Goal: Task Accomplishment & Management: Use online tool/utility

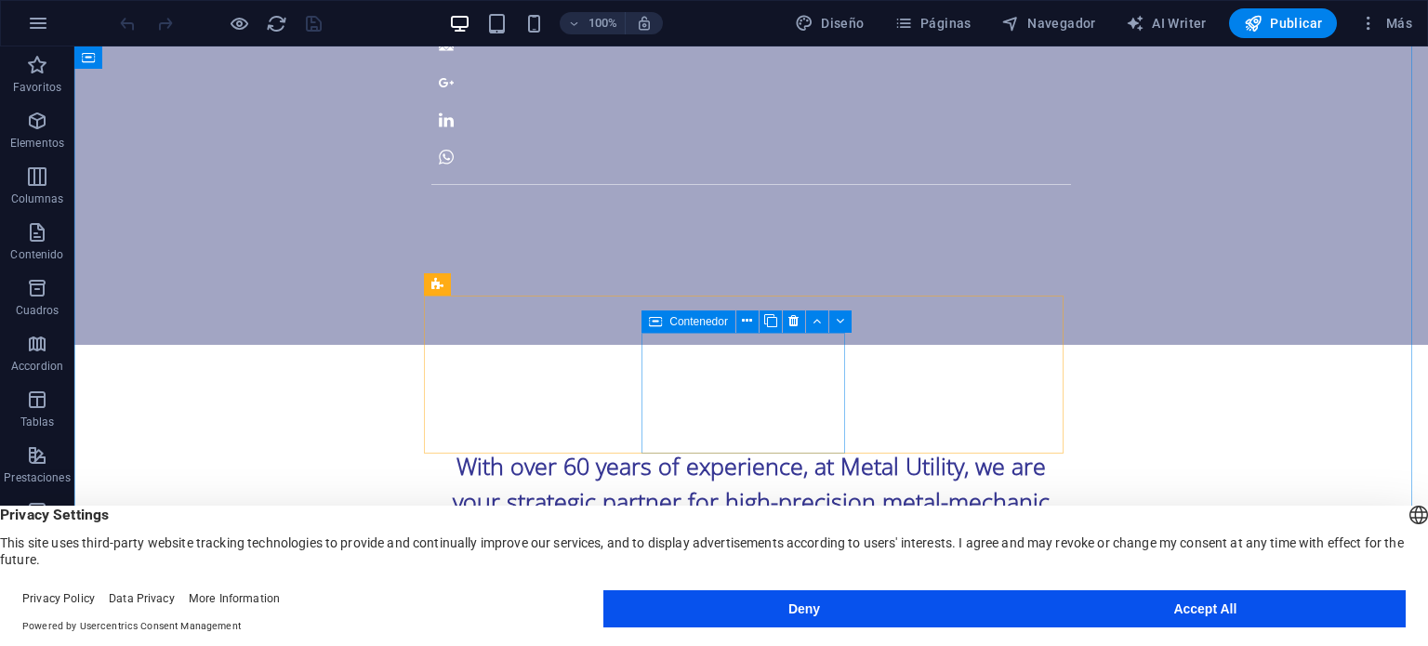
scroll to position [1167, 0]
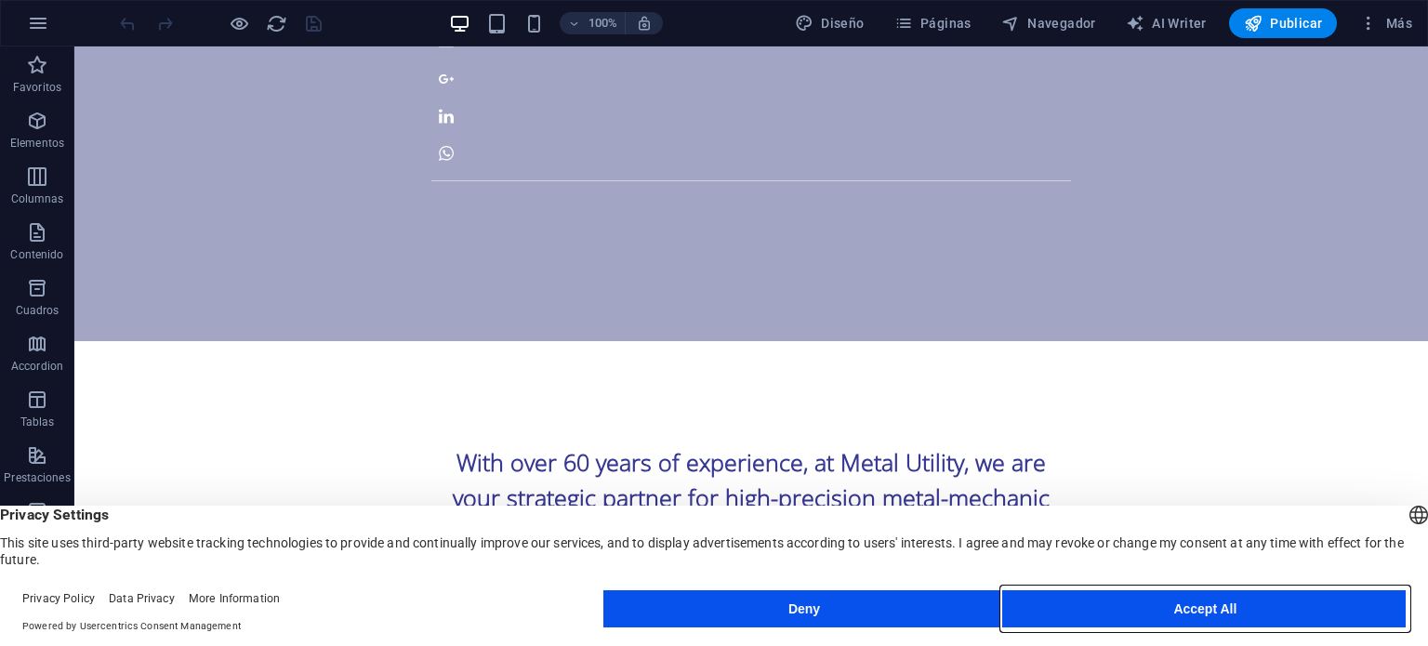
click at [1053, 604] on button "Accept All" at bounding box center [1205, 608] width 401 height 37
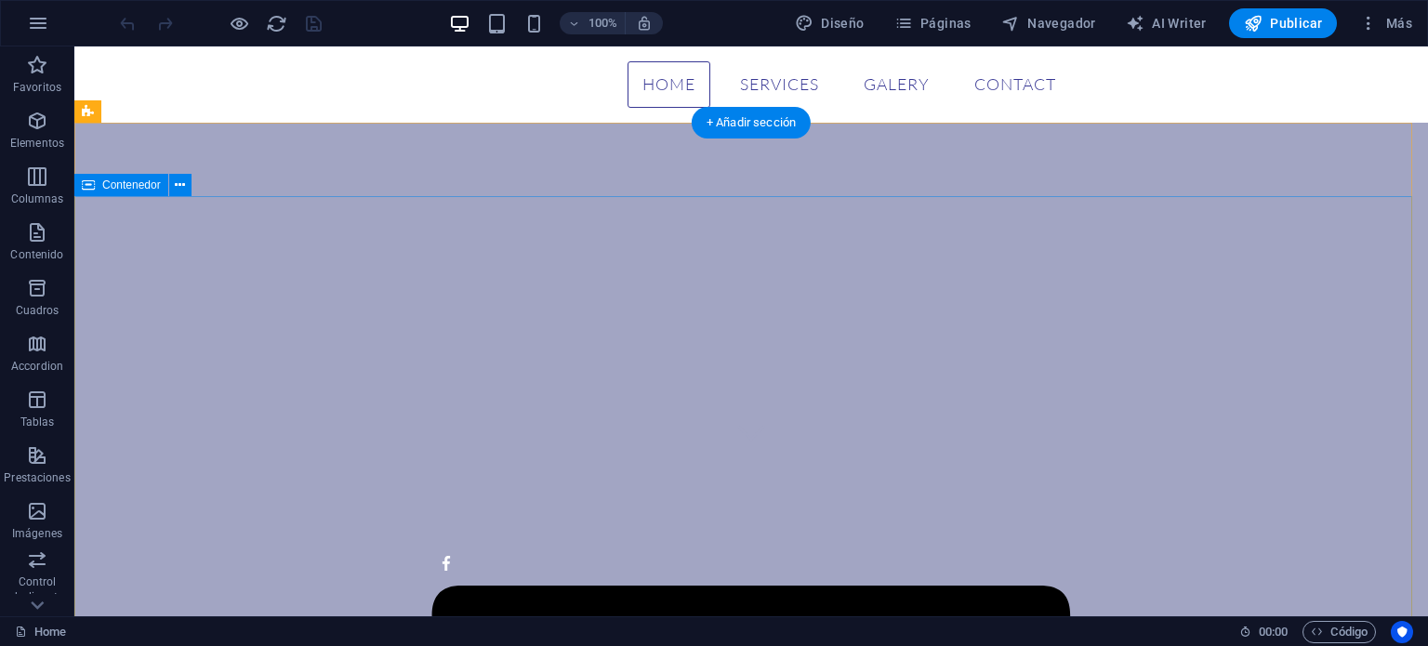
scroll to position [0, 0]
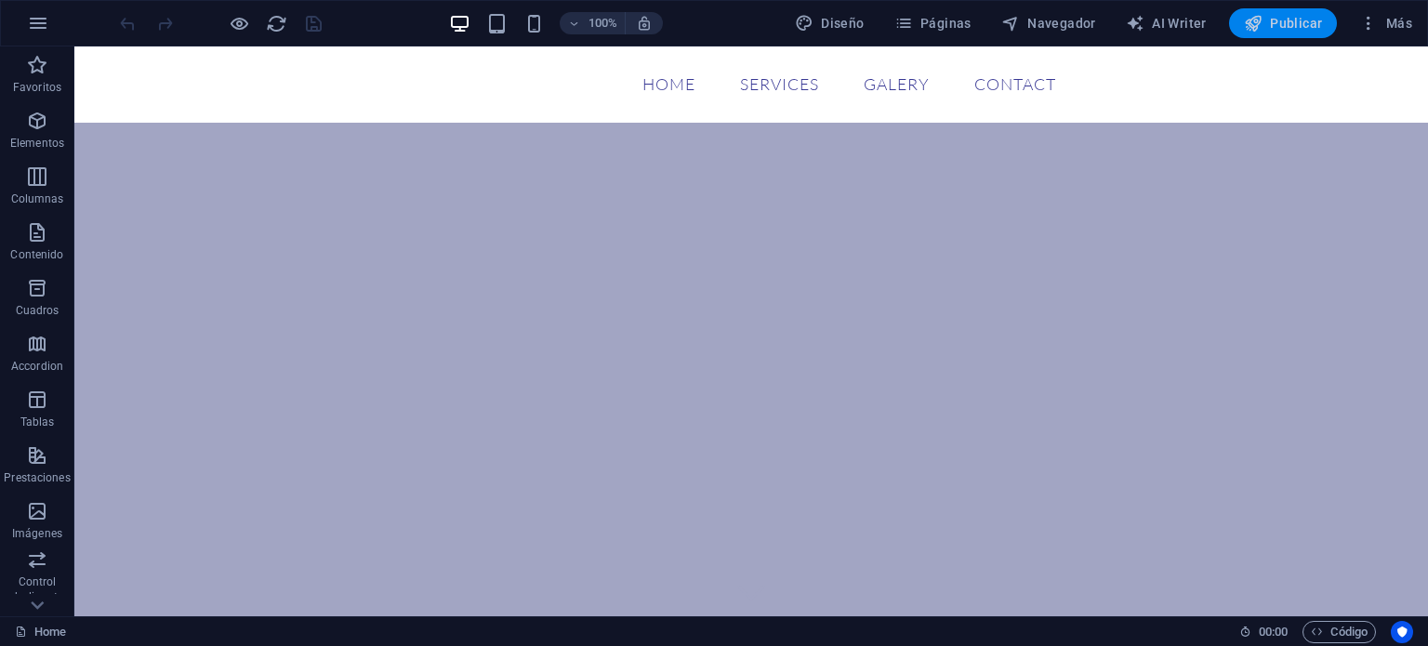
click at [1281, 21] on span "Publicar" at bounding box center [1283, 23] width 79 height 19
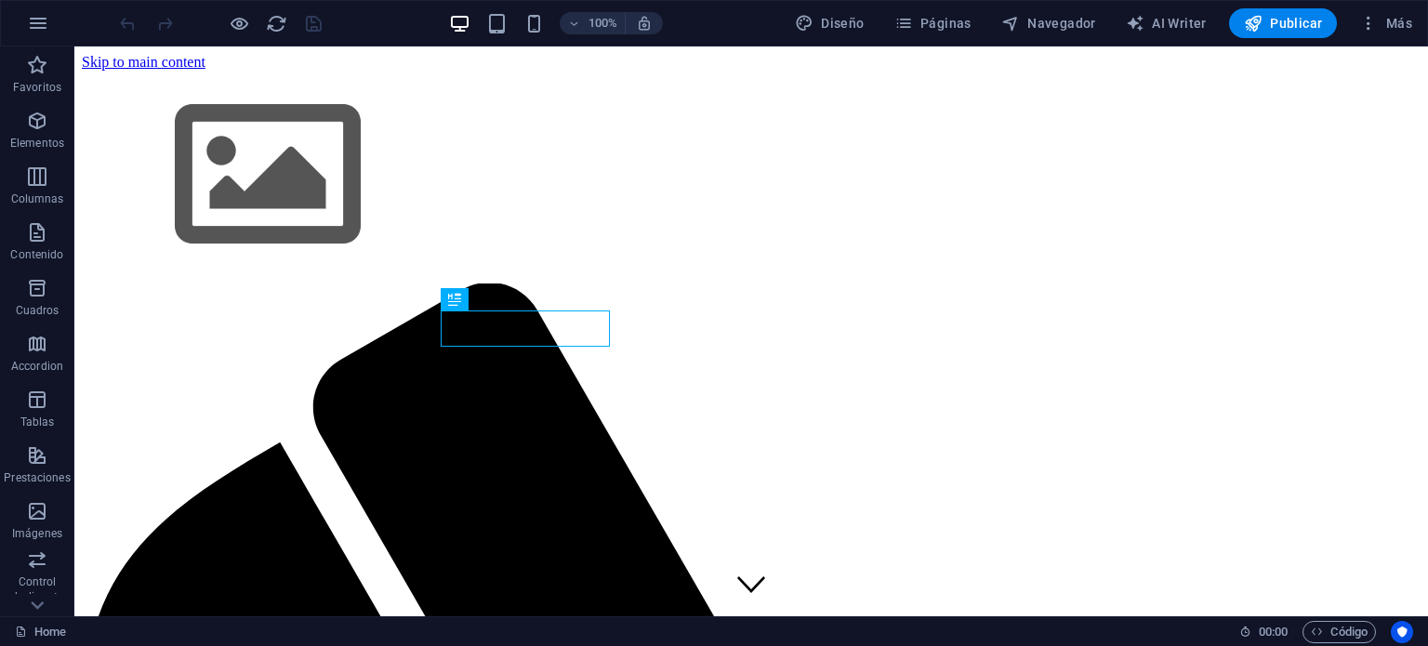
scroll to position [1234, 0]
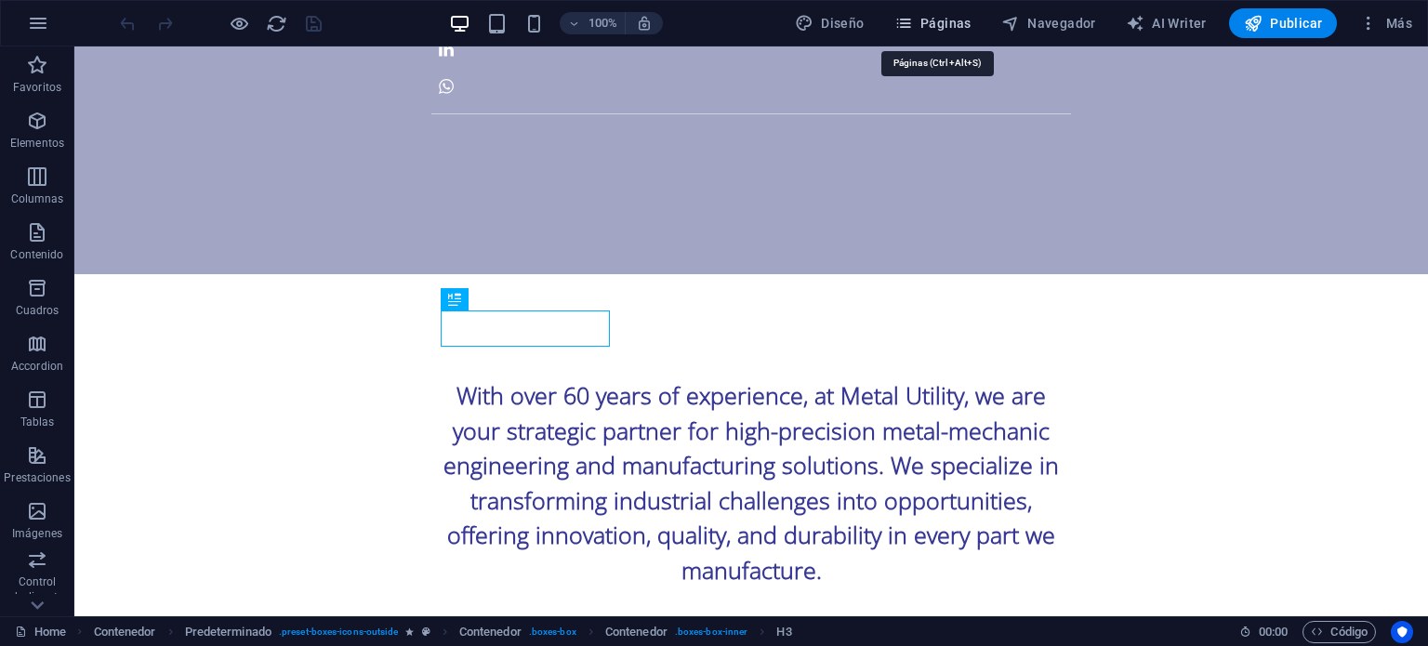
click at [959, 29] on span "Páginas" at bounding box center [932, 23] width 77 height 19
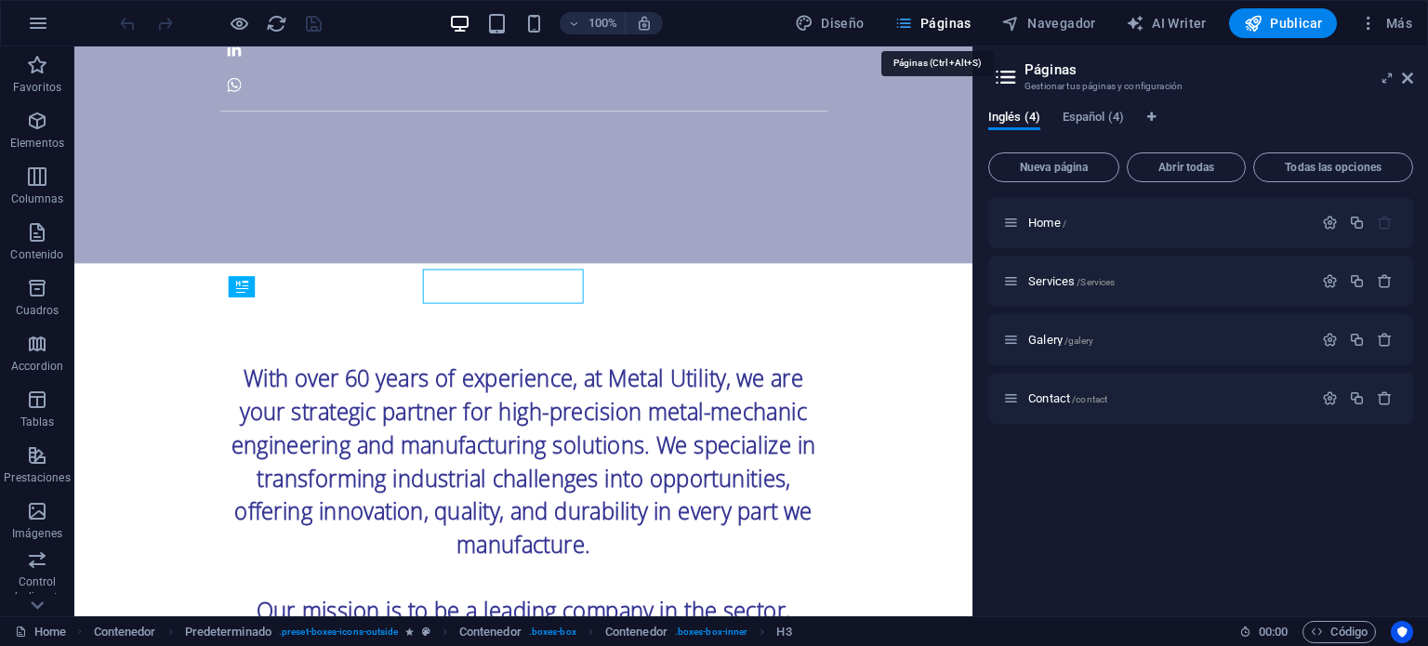
scroll to position [1264, 0]
click at [1107, 118] on span "Español (4)" at bounding box center [1092, 119] width 61 height 26
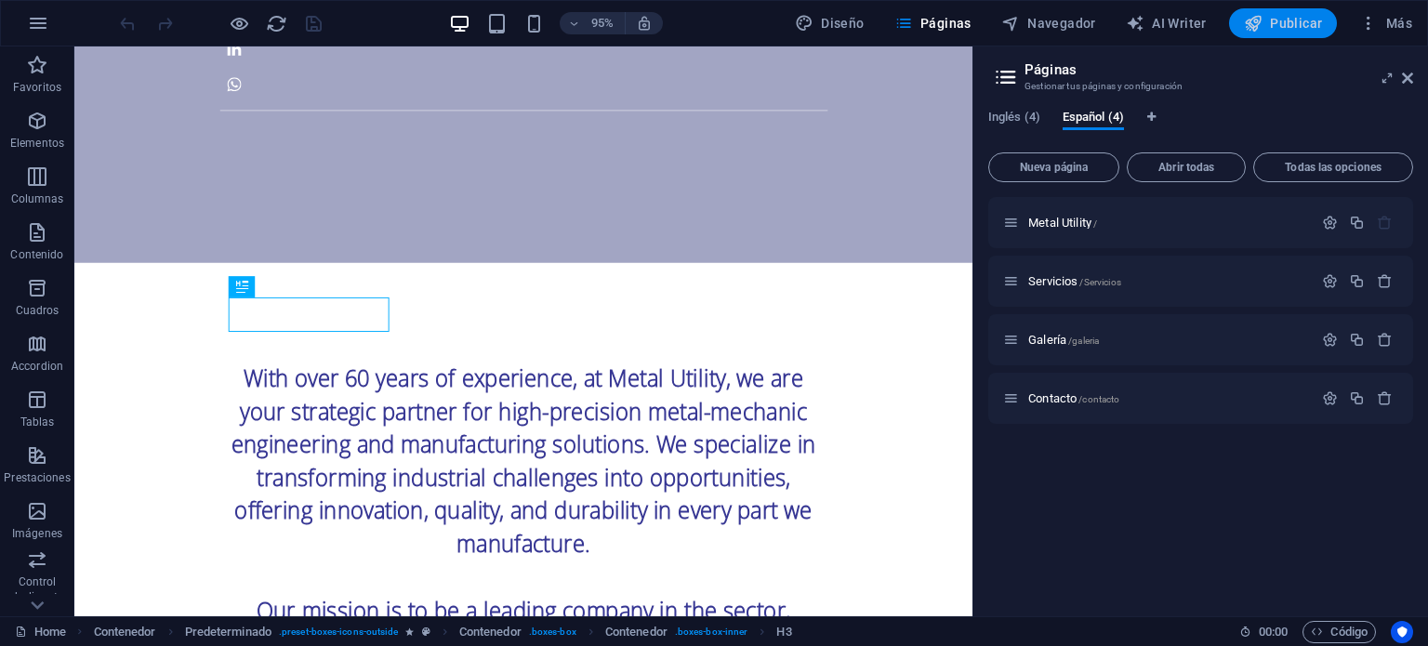
click at [1273, 21] on span "Publicar" at bounding box center [1283, 23] width 79 height 19
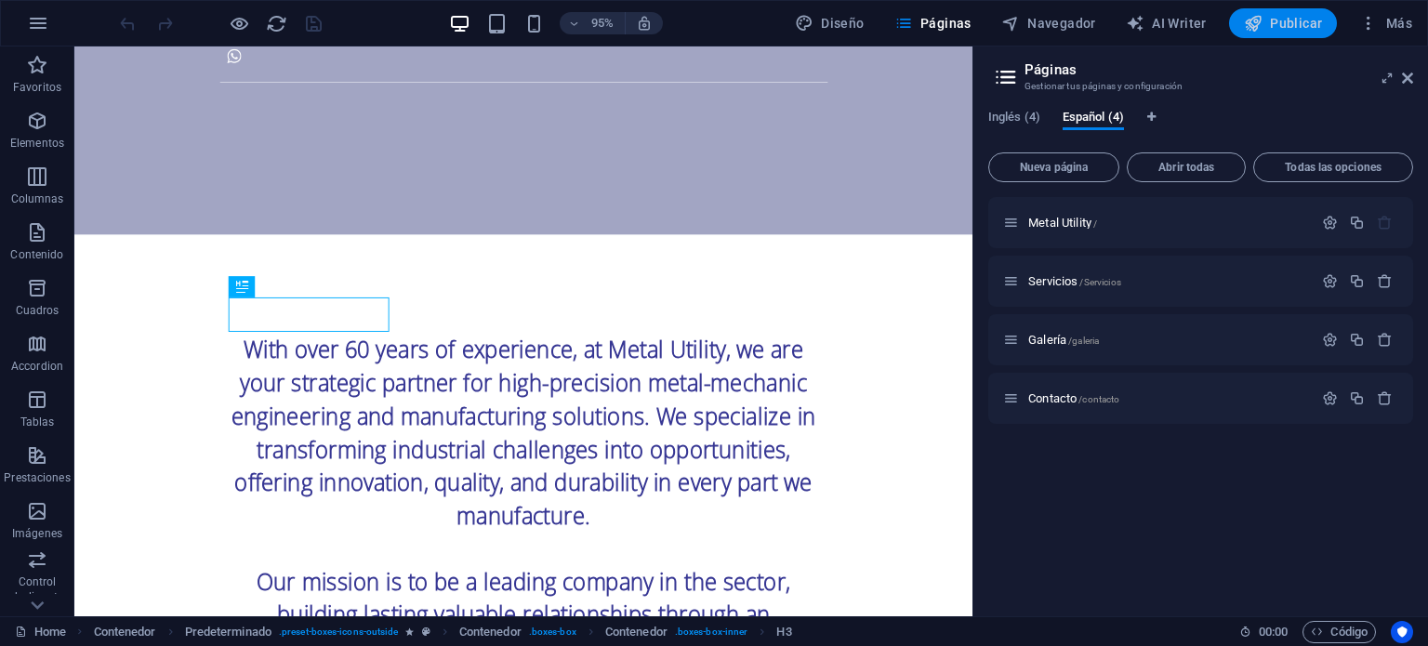
scroll to position [1234, 0]
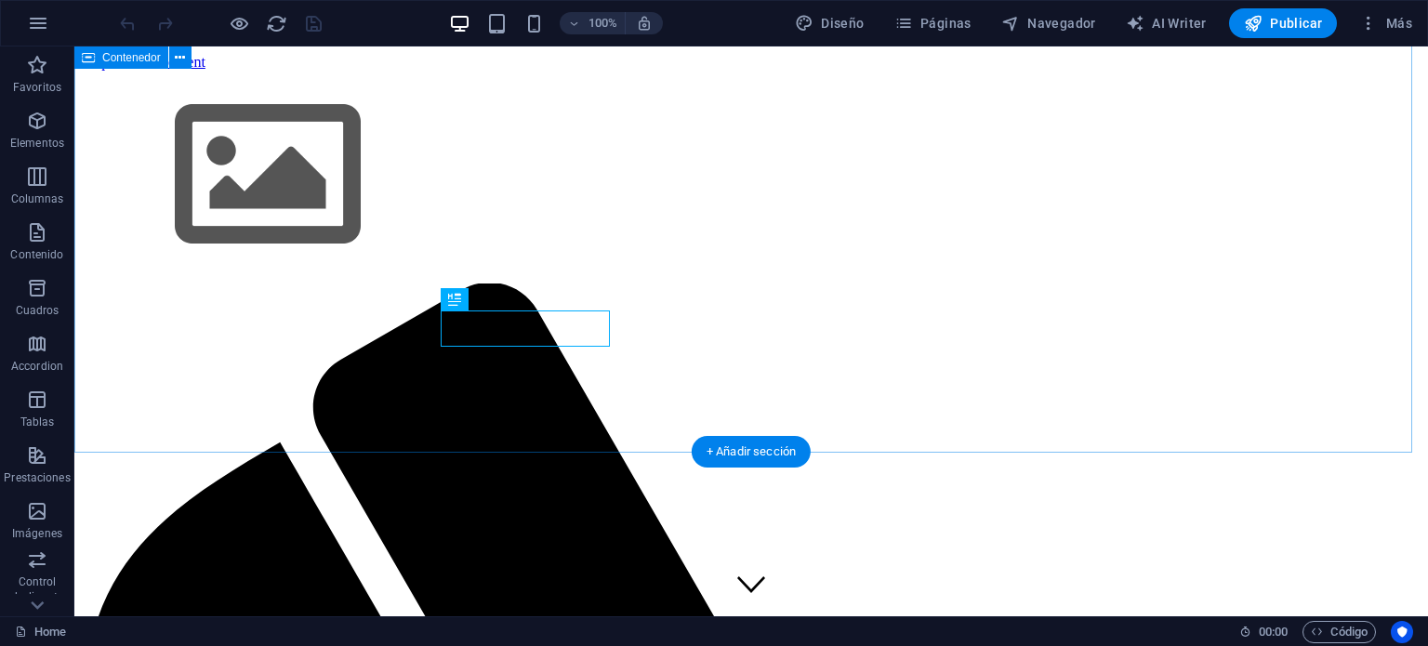
scroll to position [1234, 0]
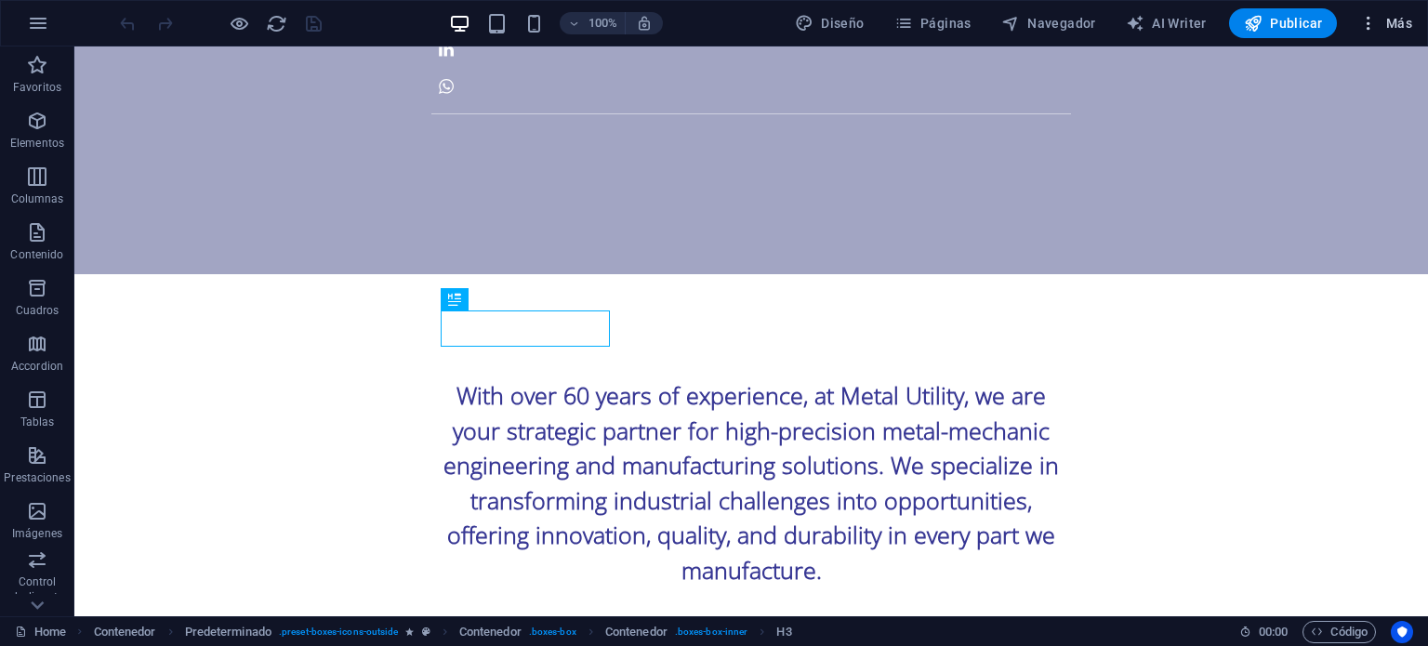
click at [1365, 19] on icon "button" at bounding box center [1368, 23] width 19 height 19
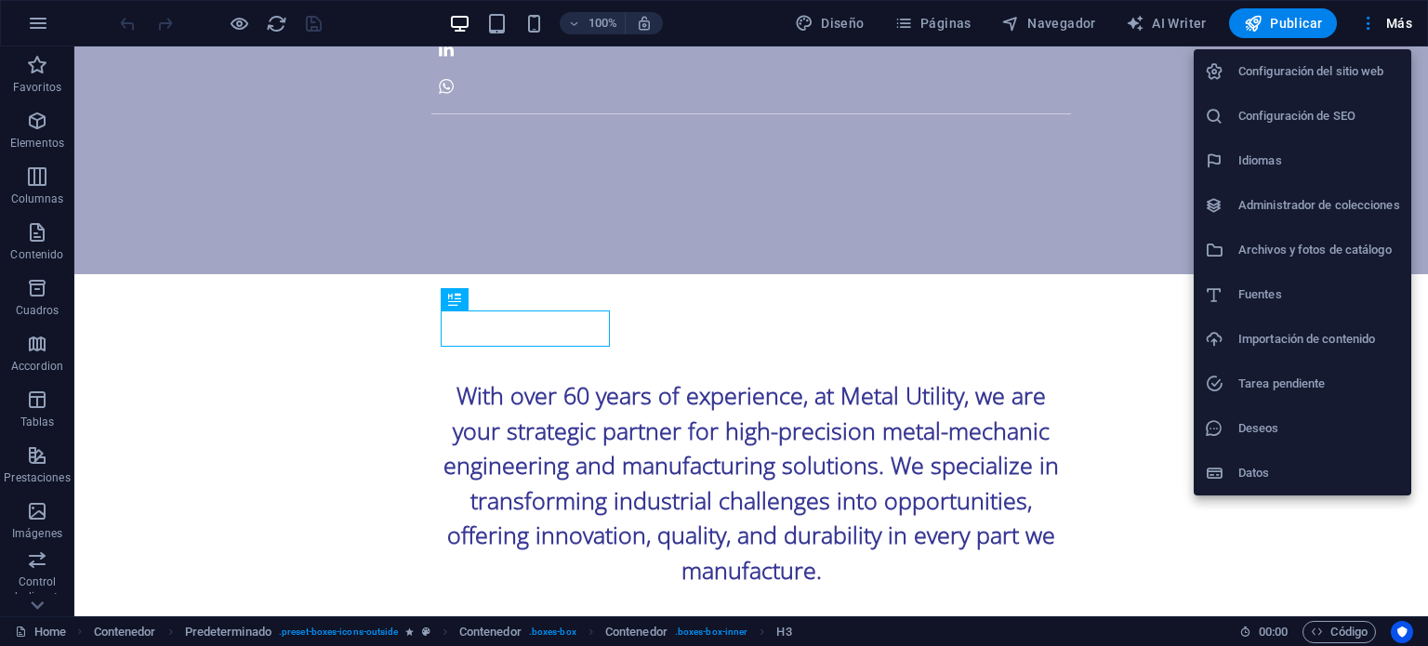
click at [1362, 72] on h6 "Configuración del sitio web" at bounding box center [1319, 71] width 162 height 22
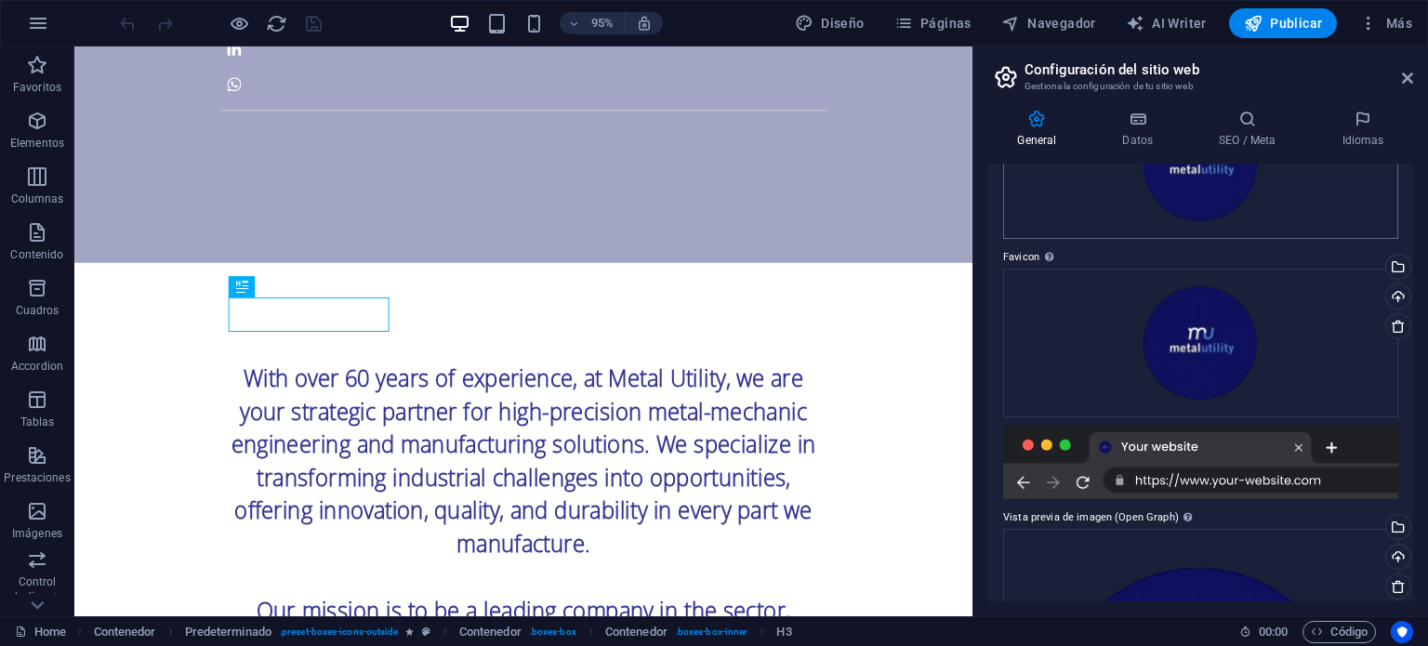
scroll to position [0, 0]
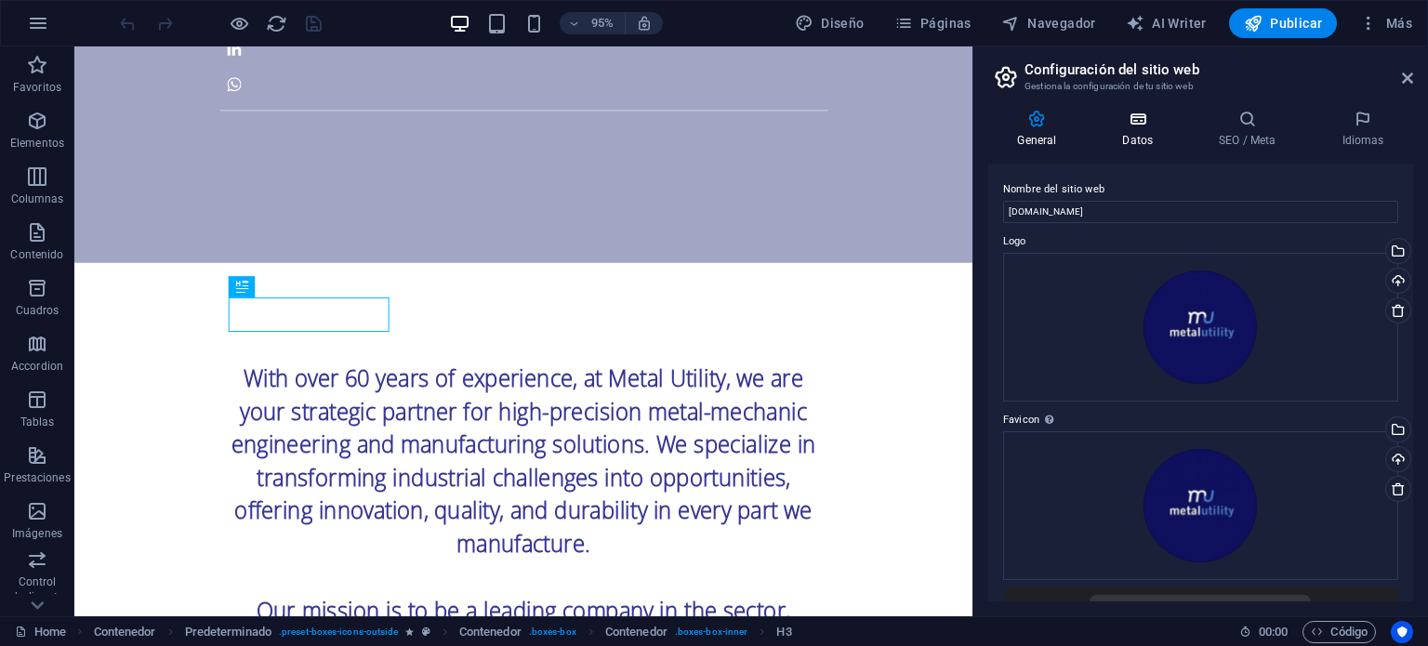
click at [1133, 122] on icon at bounding box center [1137, 119] width 89 height 19
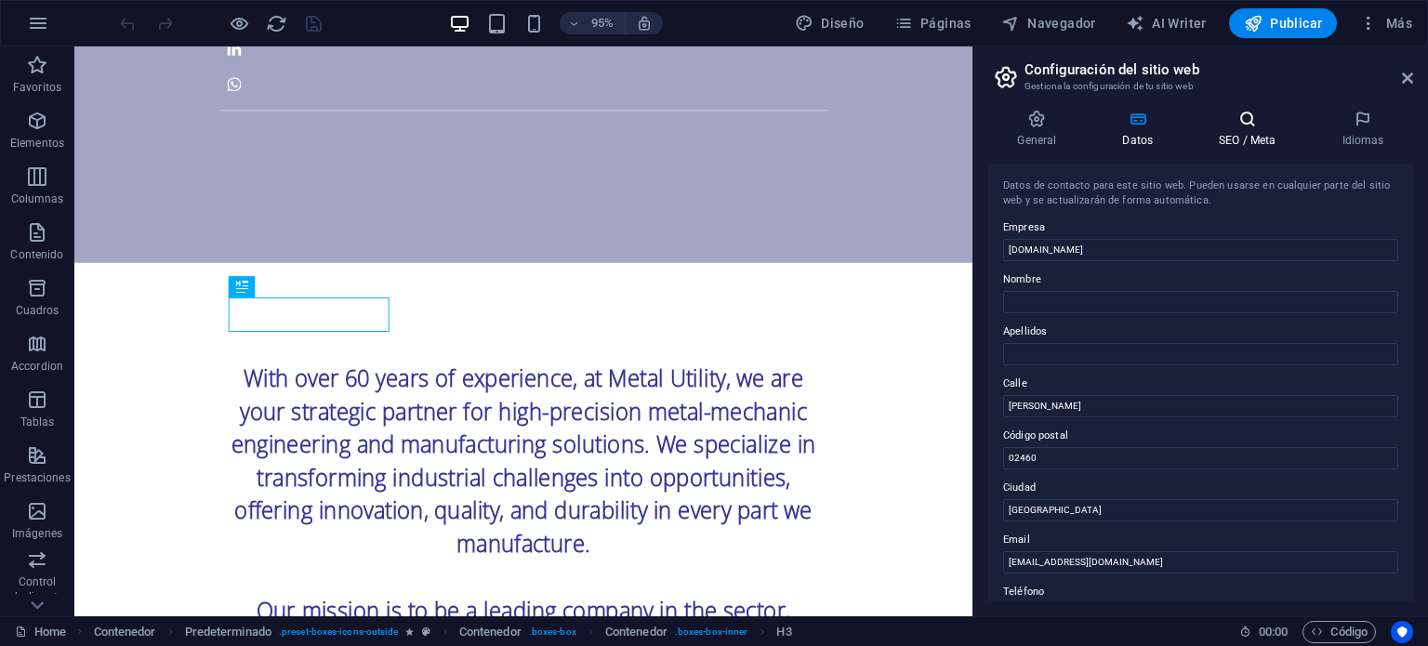
click at [1243, 122] on icon at bounding box center [1247, 119] width 115 height 19
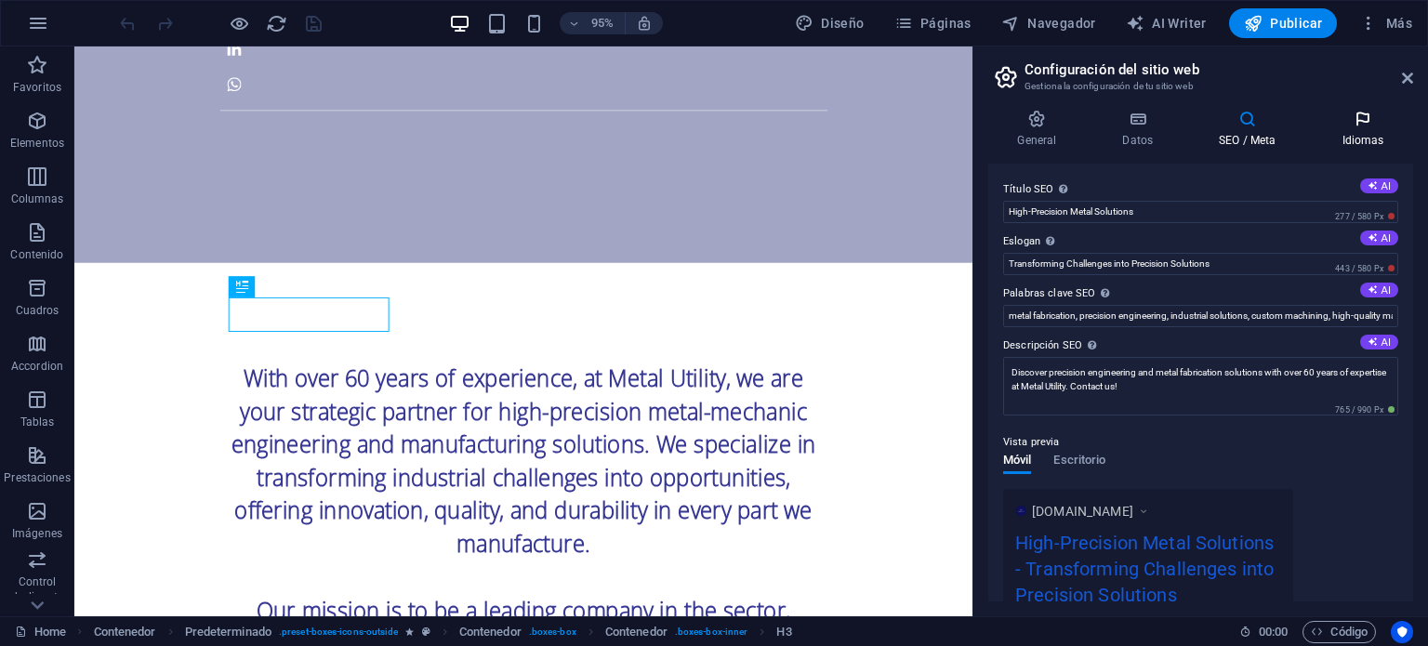
click at [1352, 113] on icon at bounding box center [1362, 119] width 100 height 19
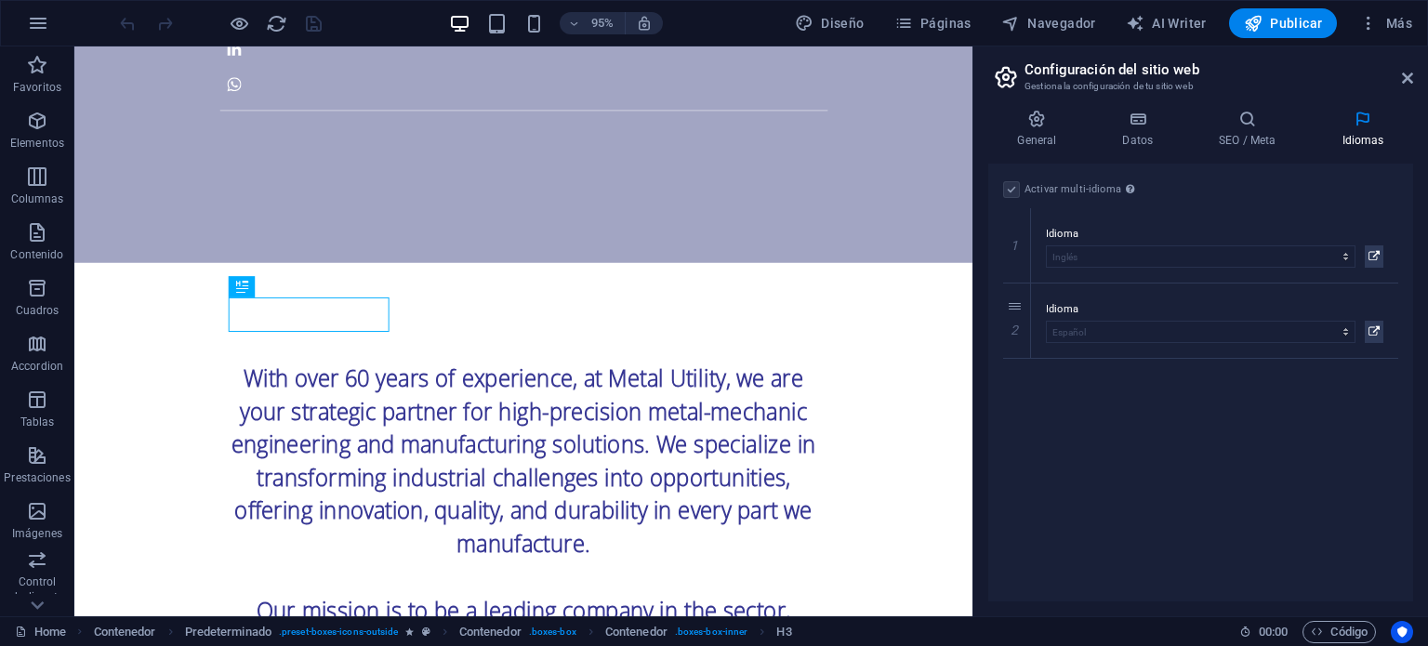
click at [1413, 79] on aside "Configuración del sitio web Gestiona la configuración de tu sitio web General D…" at bounding box center [1199, 331] width 455 height 570
click at [1405, 69] on h2 "Configuración del sitio web" at bounding box center [1218, 69] width 388 height 17
click at [1402, 71] on icon at bounding box center [1407, 78] width 11 height 15
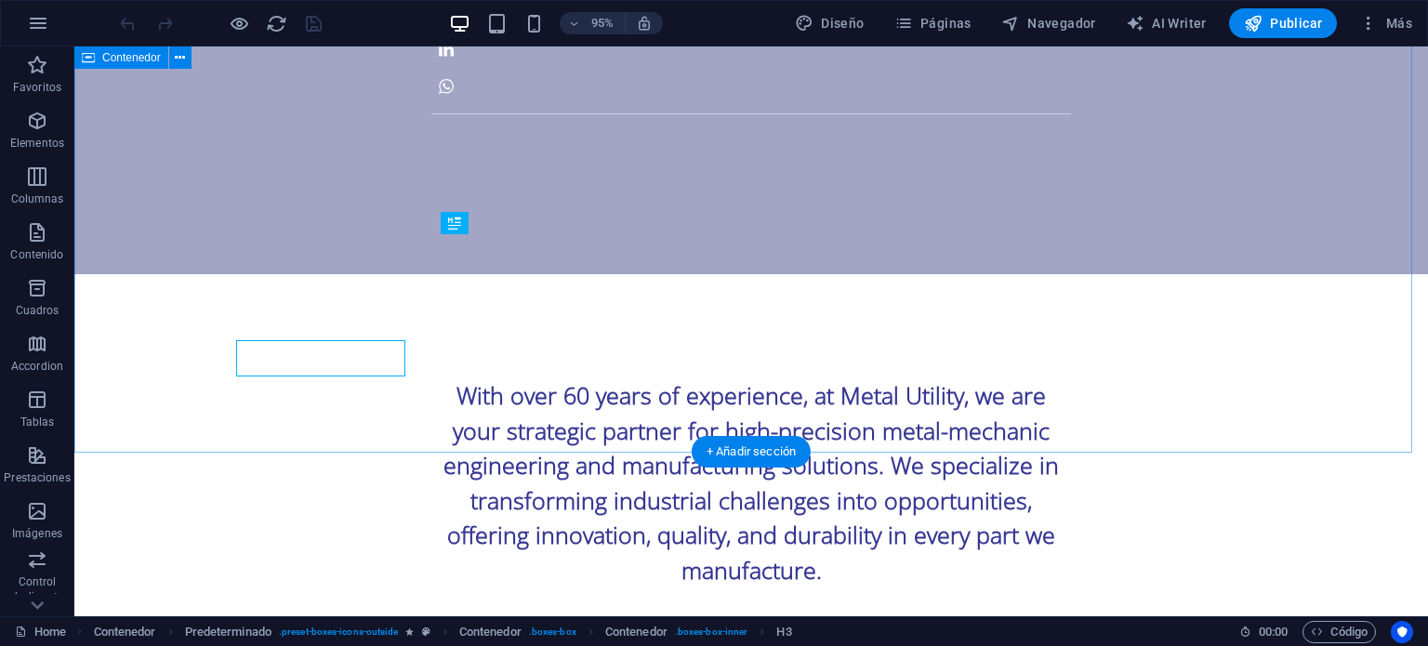
scroll to position [1234, 0]
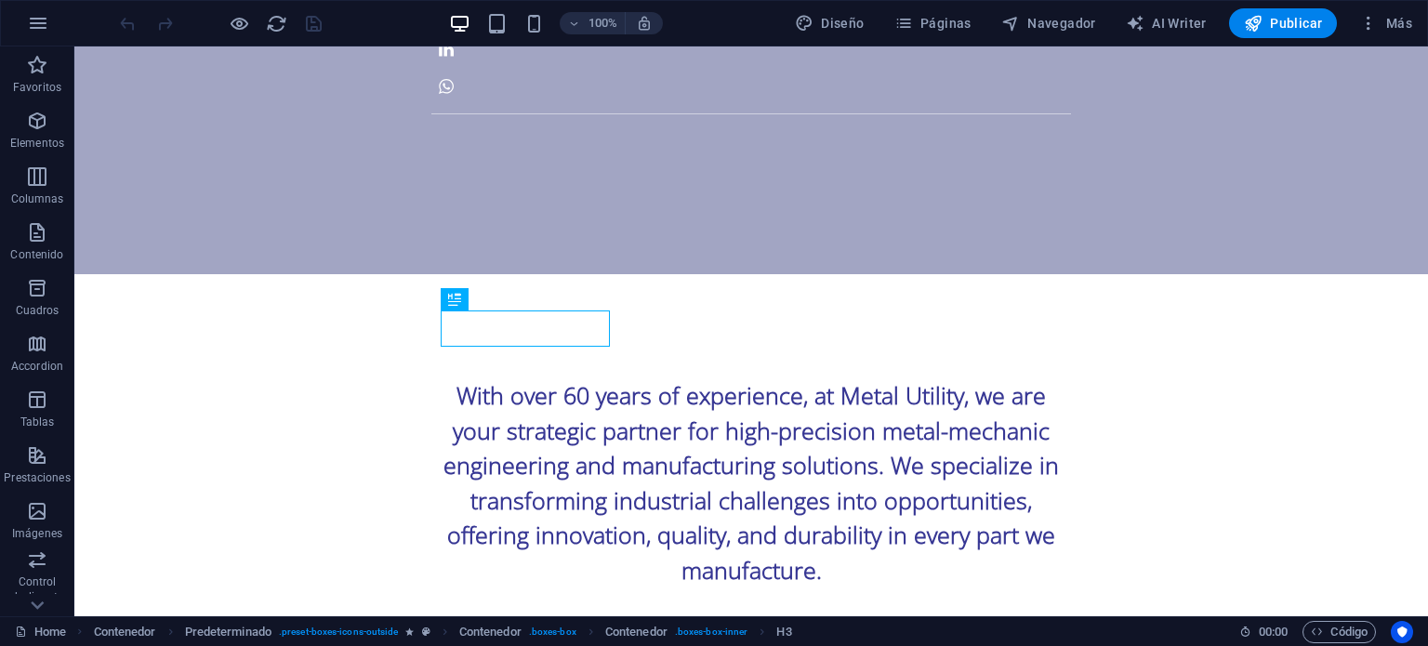
click at [1371, 4] on div "100% Diseño Páginas Navegador AI Writer Publicar Más" at bounding box center [714, 23] width 1426 height 45
click at [1385, 19] on span "Más" at bounding box center [1385, 23] width 53 height 19
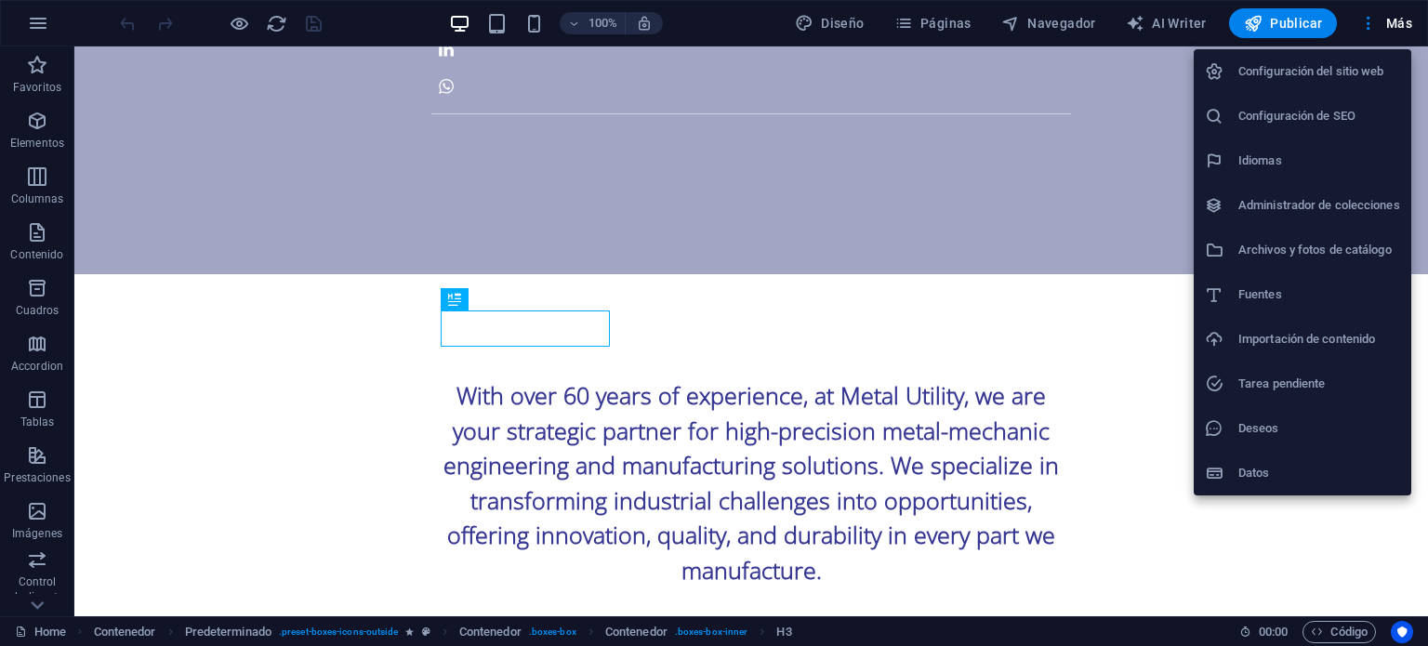
click at [1287, 349] on h6 "Importación de contenido" at bounding box center [1319, 339] width 162 height 22
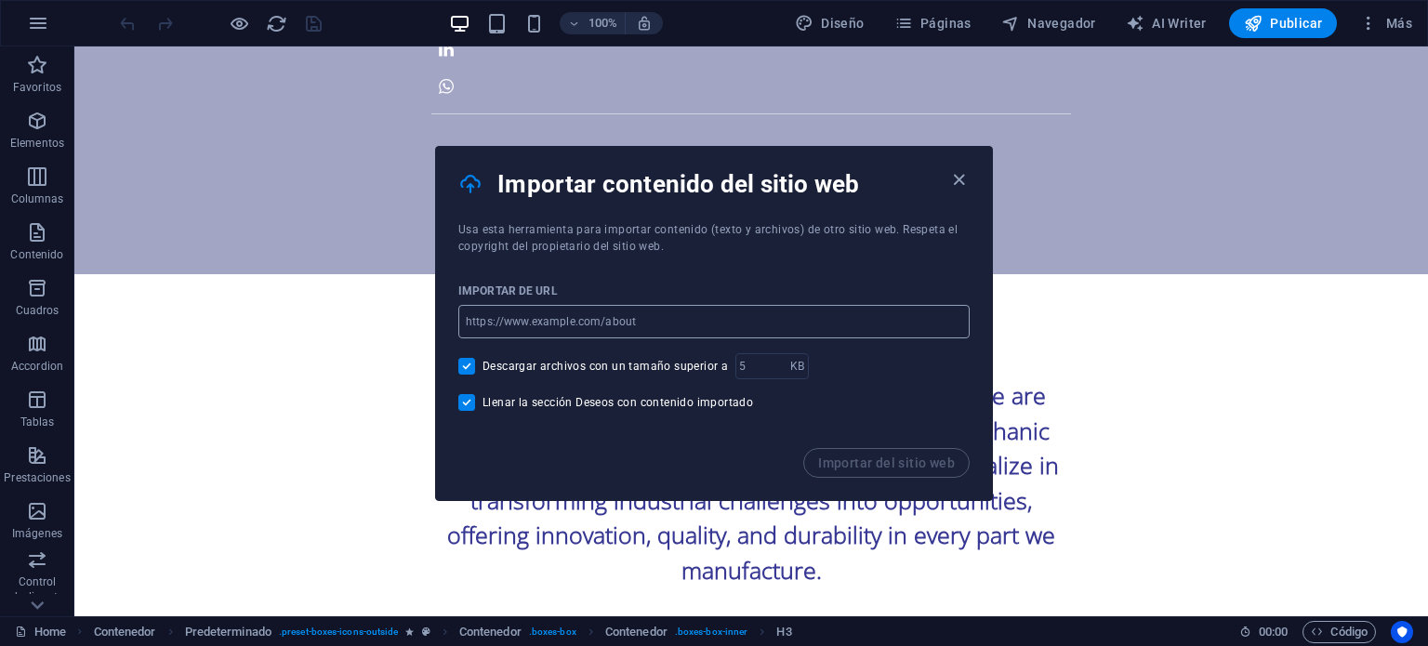
click at [866, 330] on input "url" at bounding box center [713, 321] width 511 height 33
type input "[DOMAIN_NAME]"
click at [917, 467] on span "Importar del sitio web" at bounding box center [886, 462] width 137 height 15
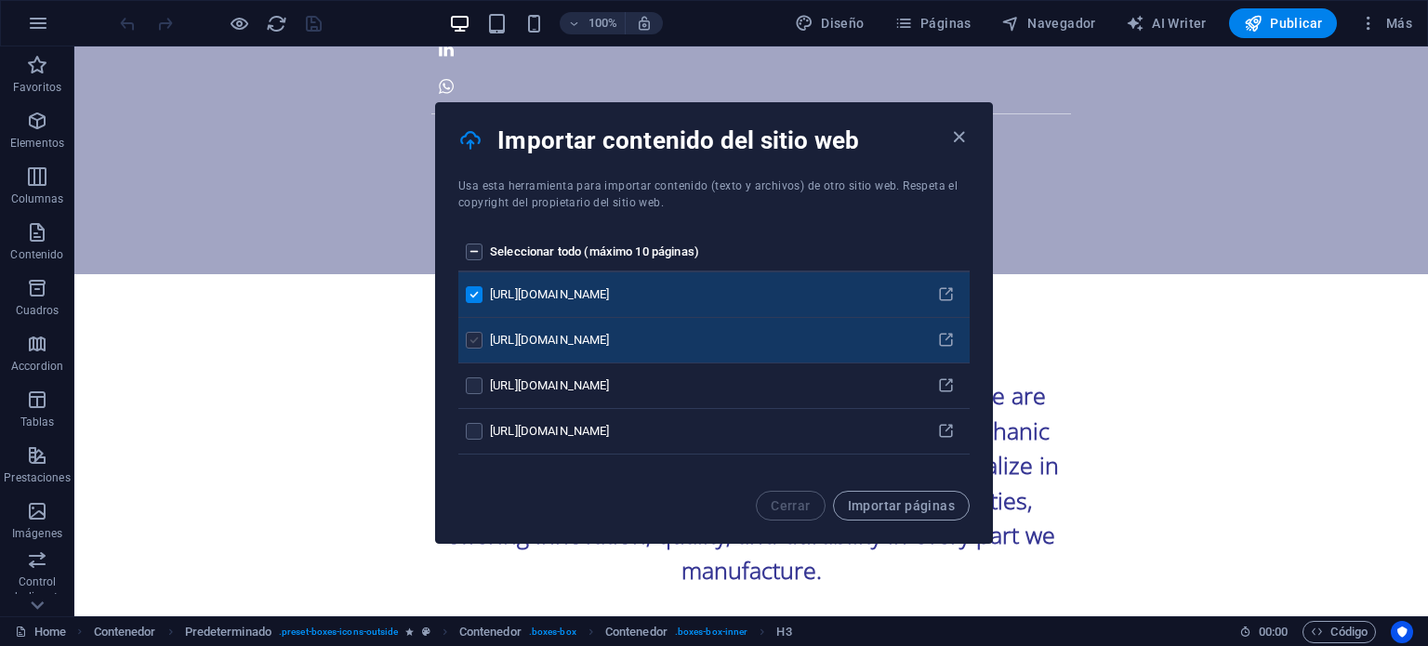
click at [475, 346] on label "pages list" at bounding box center [474, 340] width 17 height 17
click at [0, 0] on input "pages list" at bounding box center [0, 0] width 0 height 0
click at [468, 286] on label "pages list" at bounding box center [474, 294] width 17 height 17
click at [0, 0] on input "pages list" at bounding box center [0, 0] width 0 height 0
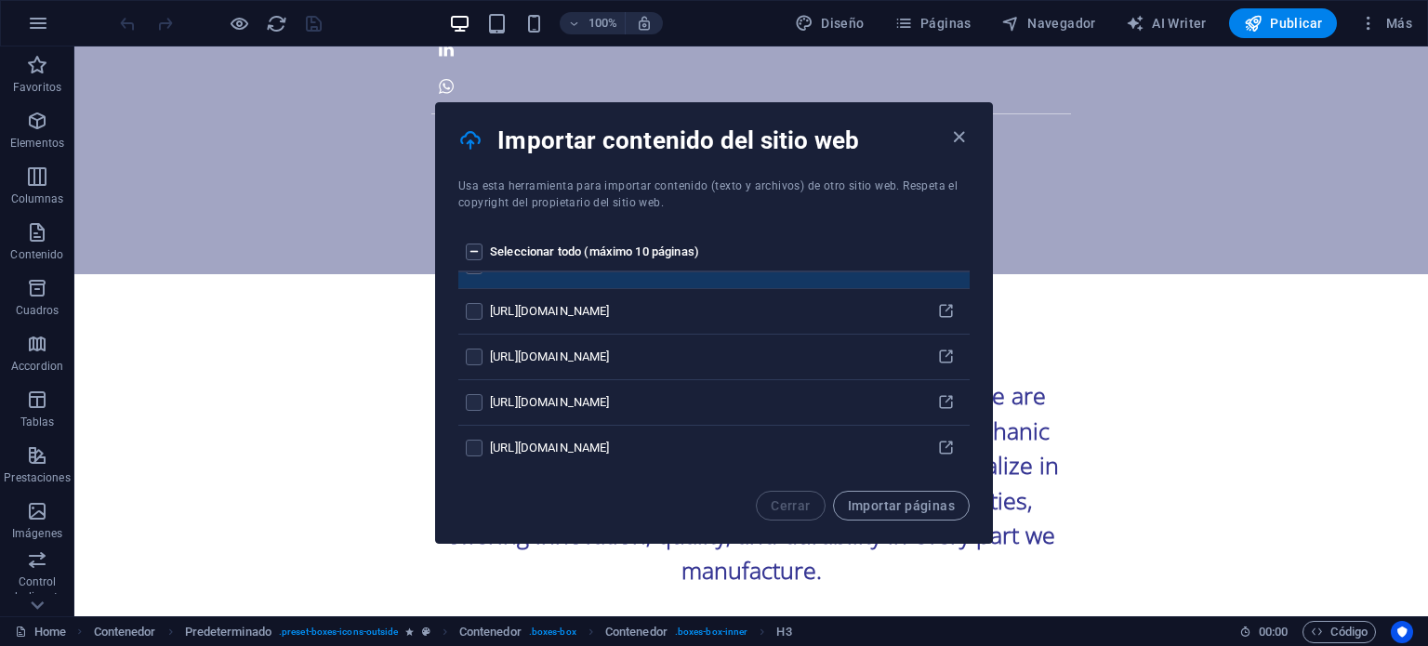
scroll to position [0, 0]
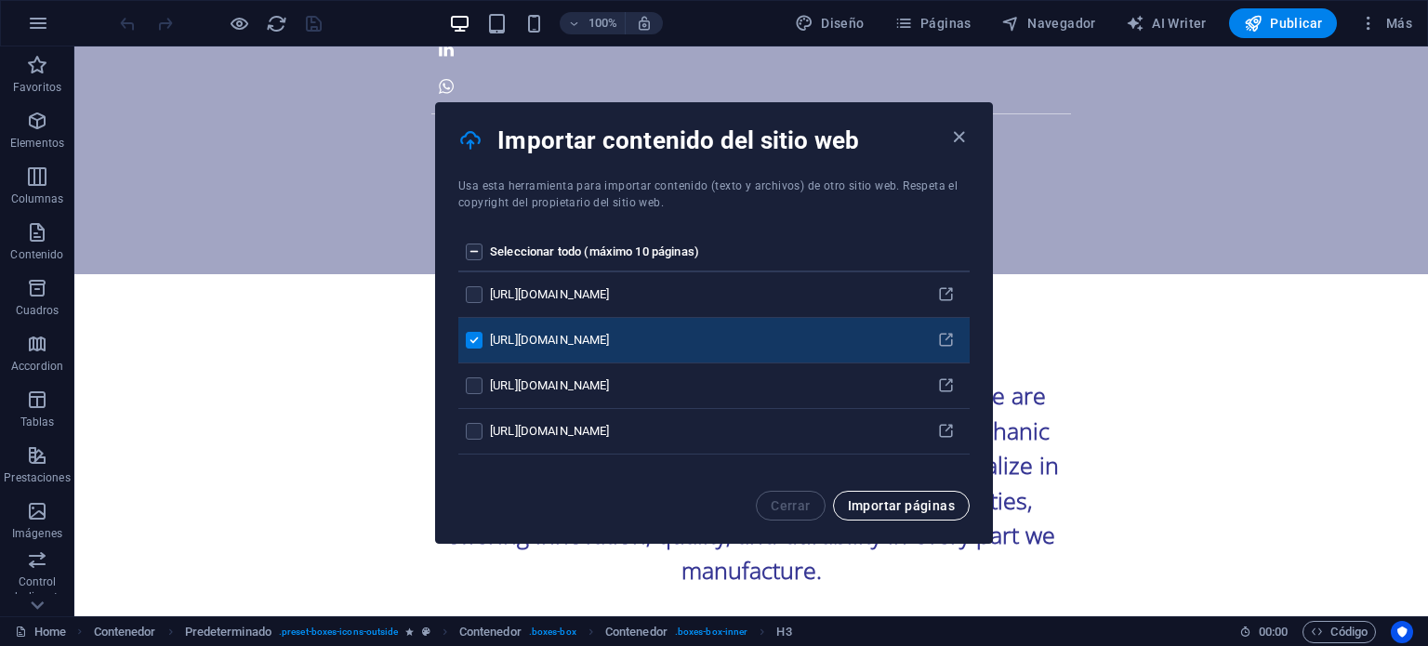
click at [901, 508] on span "Importar páginas" at bounding box center [901, 505] width 107 height 15
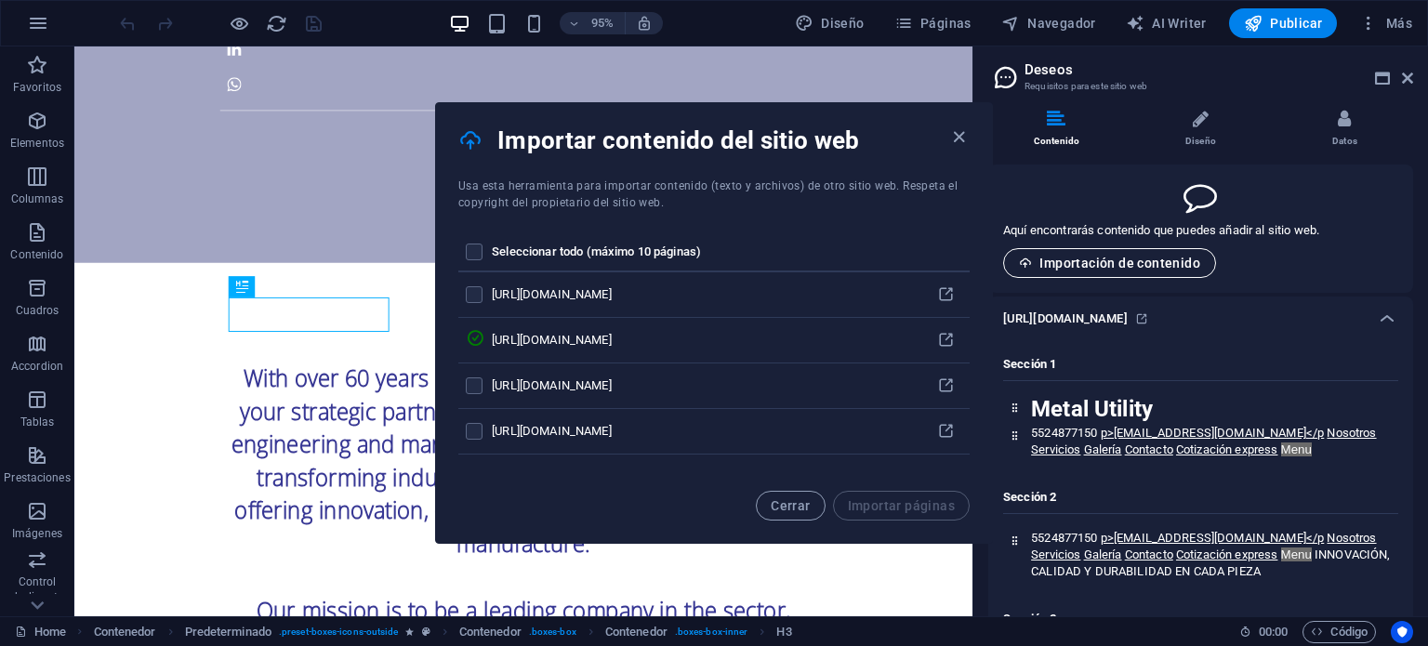
click at [1128, 253] on button "Importación de contenido" at bounding box center [1109, 263] width 213 height 30
click at [762, 505] on button "Cerrar" at bounding box center [790, 506] width 69 height 30
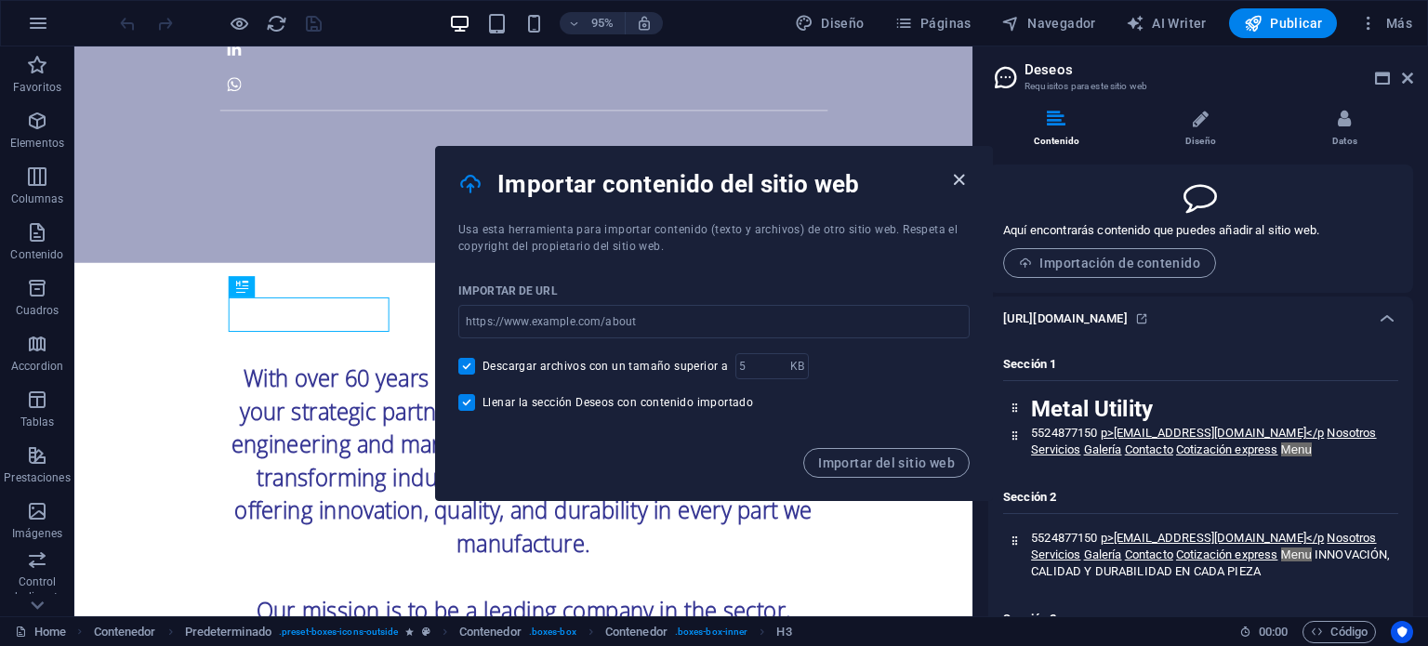
click at [955, 177] on icon "button" at bounding box center [958, 179] width 21 height 21
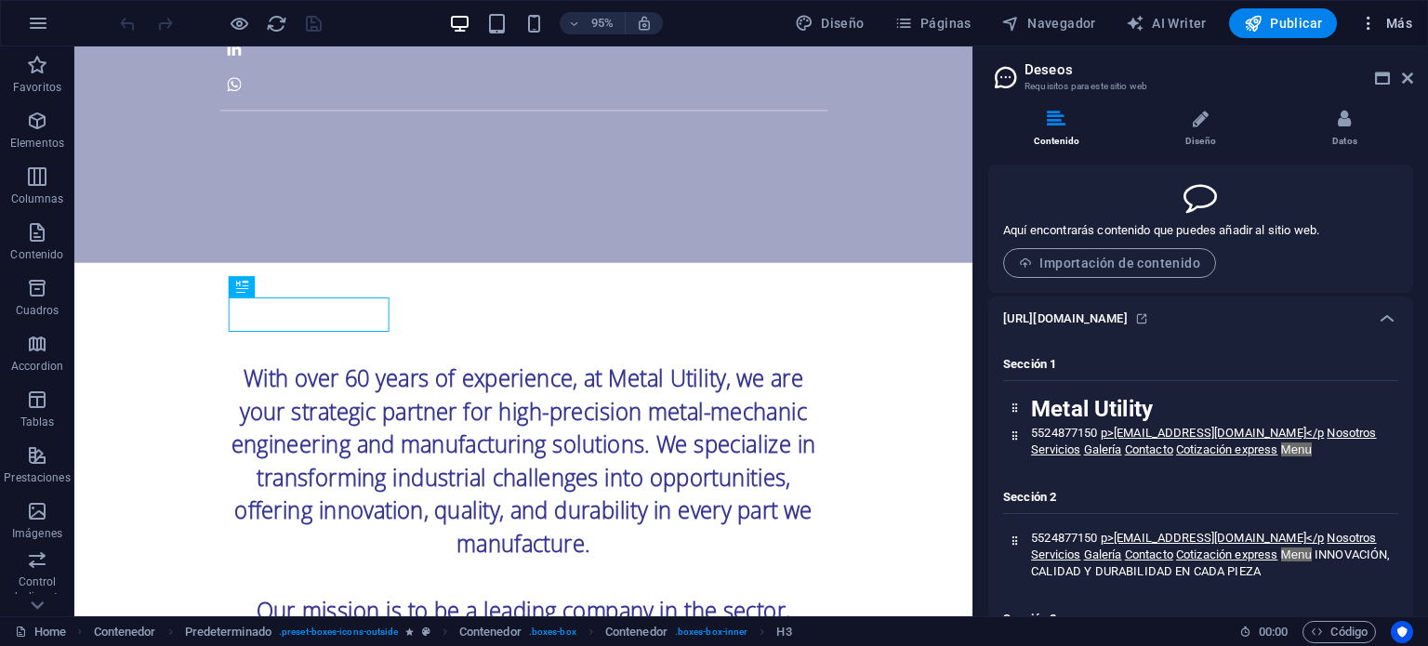
click at [1359, 18] on icon "button" at bounding box center [1368, 23] width 19 height 19
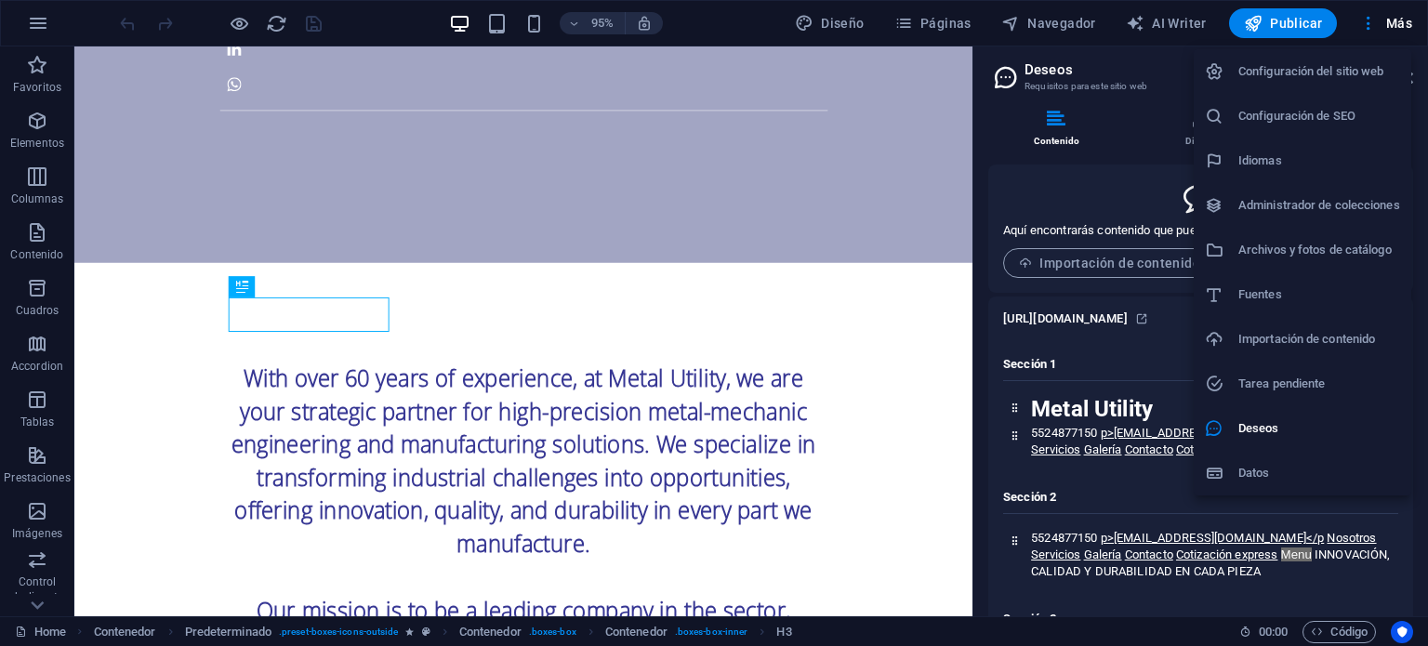
click at [1301, 337] on h6 "Importación de contenido" at bounding box center [1319, 339] width 162 height 22
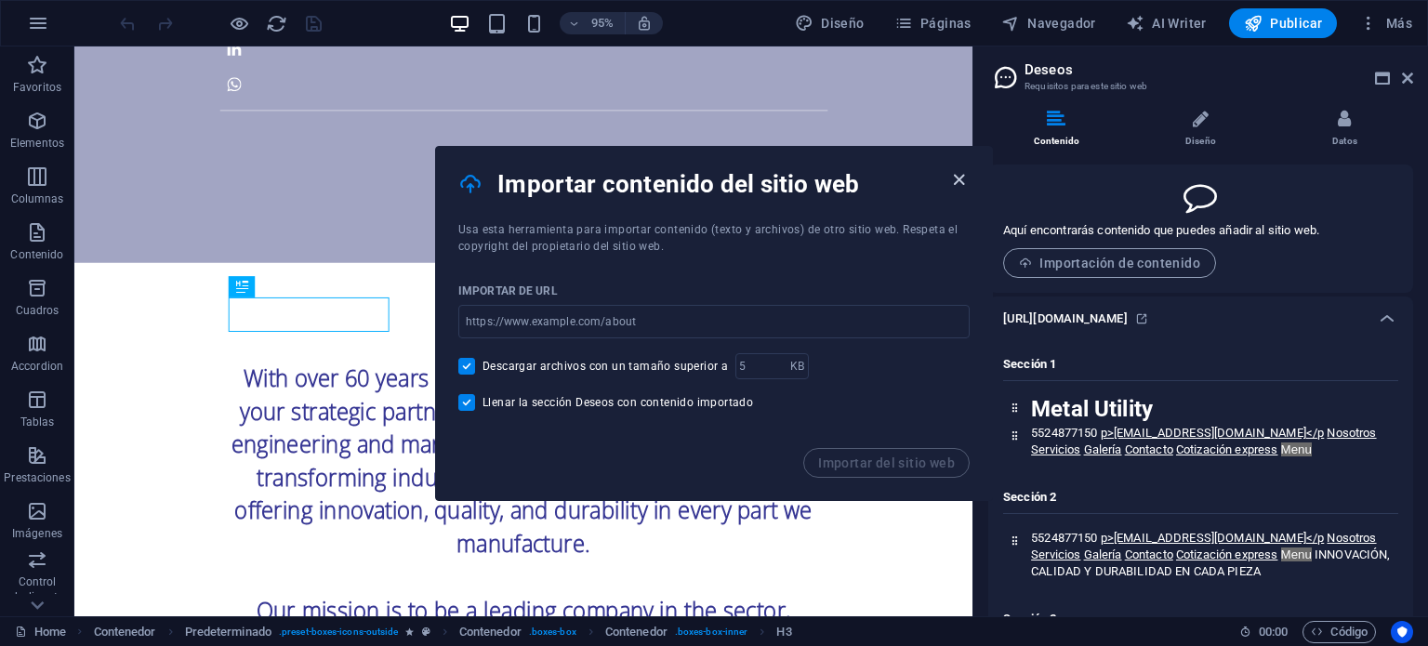
click at [953, 188] on icon "button" at bounding box center [958, 179] width 21 height 21
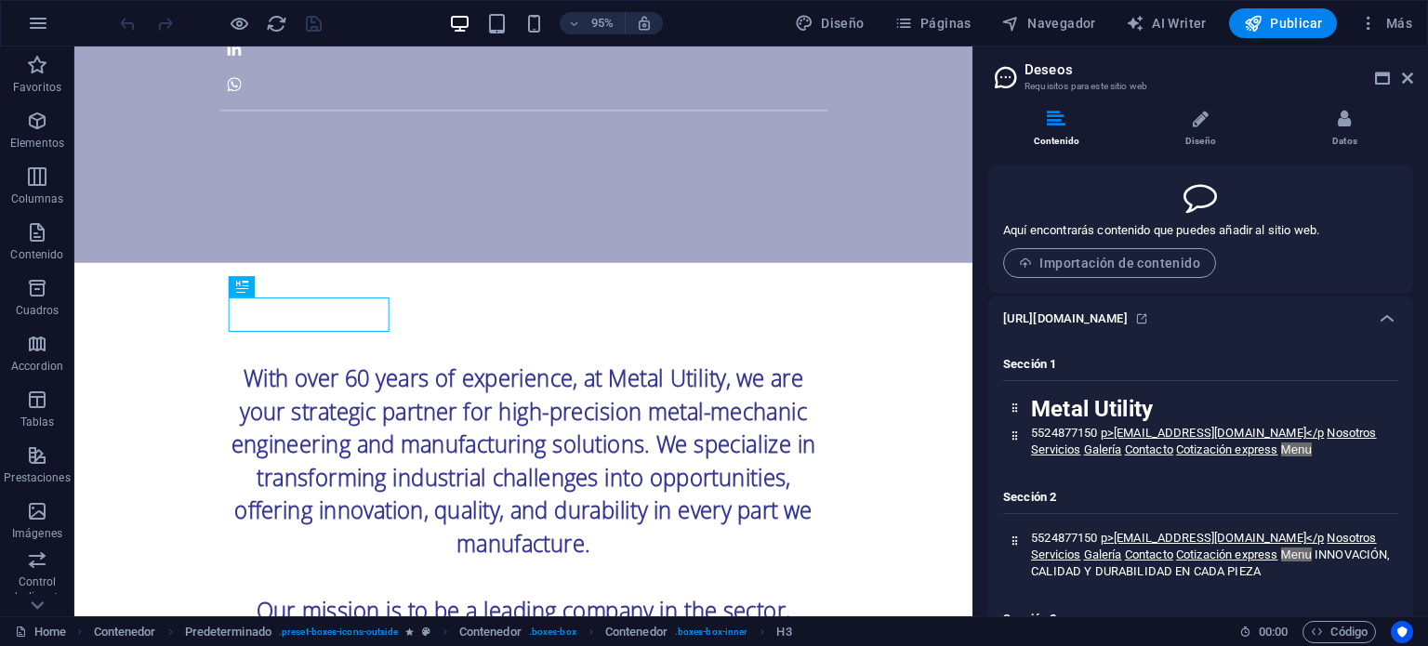
click at [1400, 79] on header "Deseos Requisitos para este sitio web" at bounding box center [1202, 70] width 421 height 48
click at [1403, 75] on icon at bounding box center [1407, 78] width 11 height 15
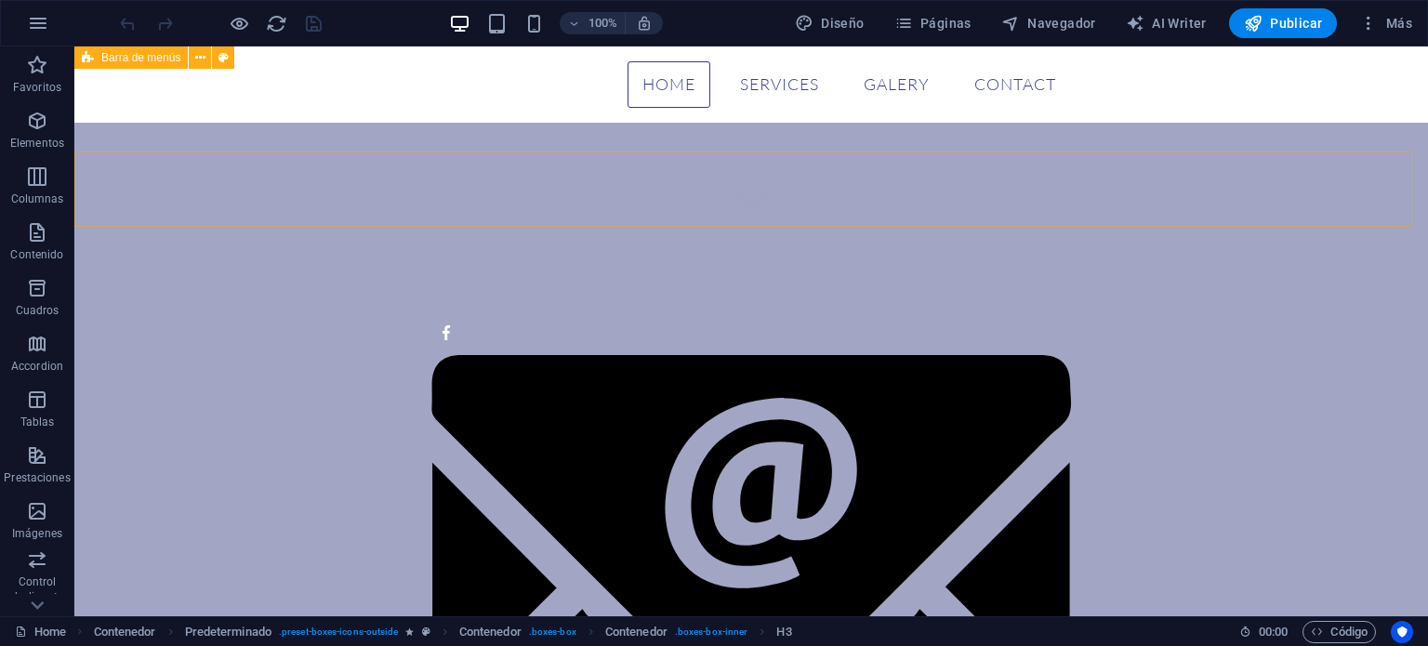
scroll to position [336, 0]
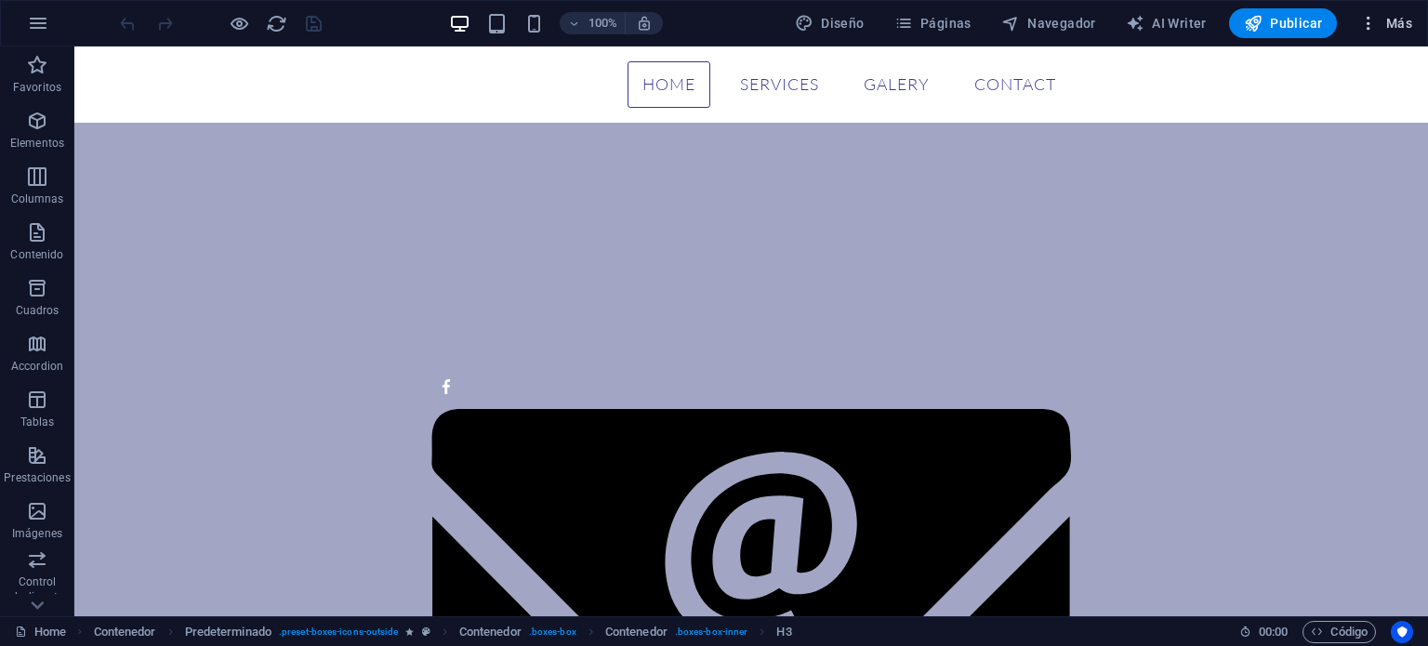
click at [1378, 20] on span "Más" at bounding box center [1385, 23] width 53 height 19
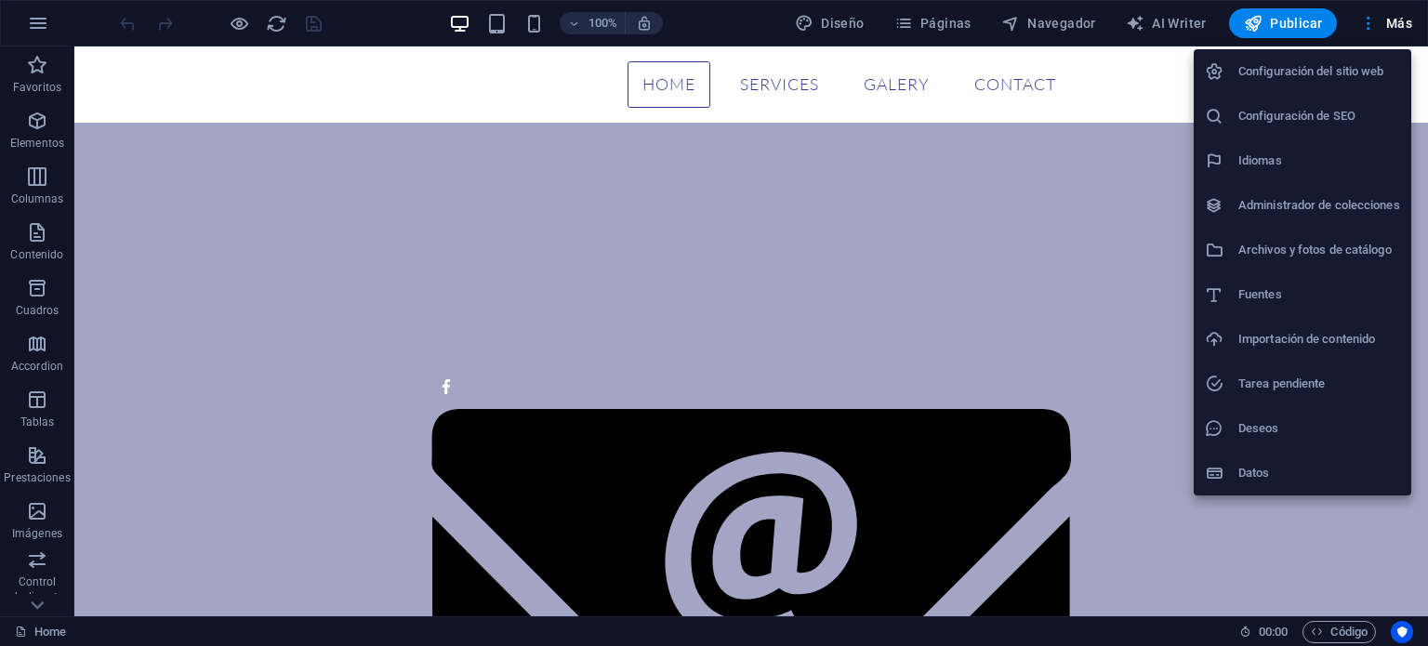
click at [1372, 22] on div at bounding box center [714, 323] width 1428 height 646
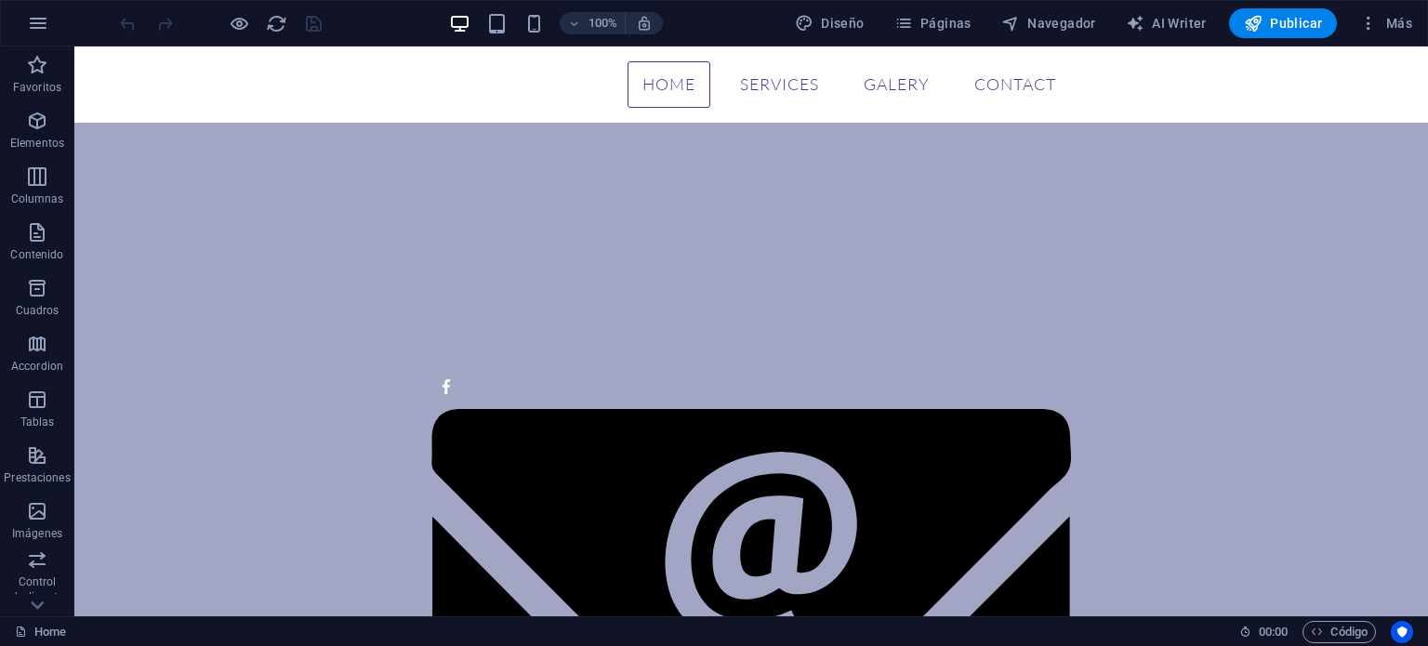
click at [1372, 22] on icon "button" at bounding box center [1368, 23] width 19 height 19
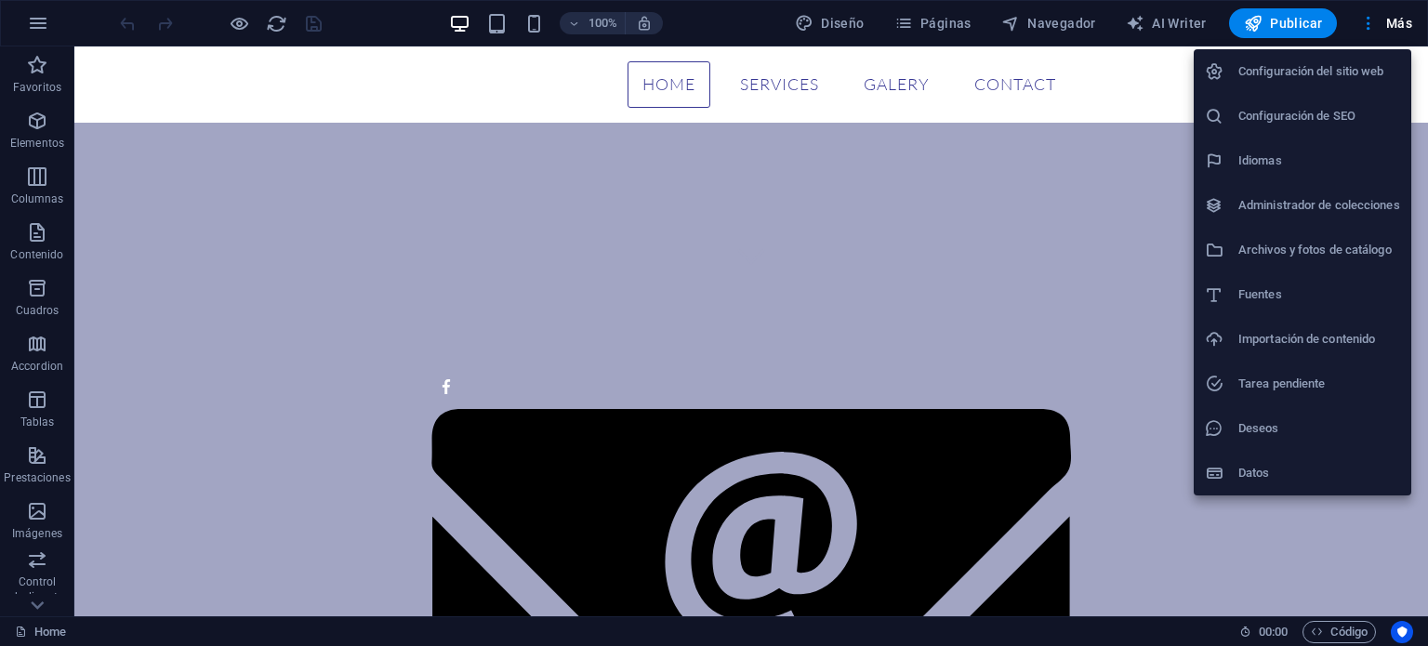
click at [926, 20] on div at bounding box center [714, 323] width 1428 height 646
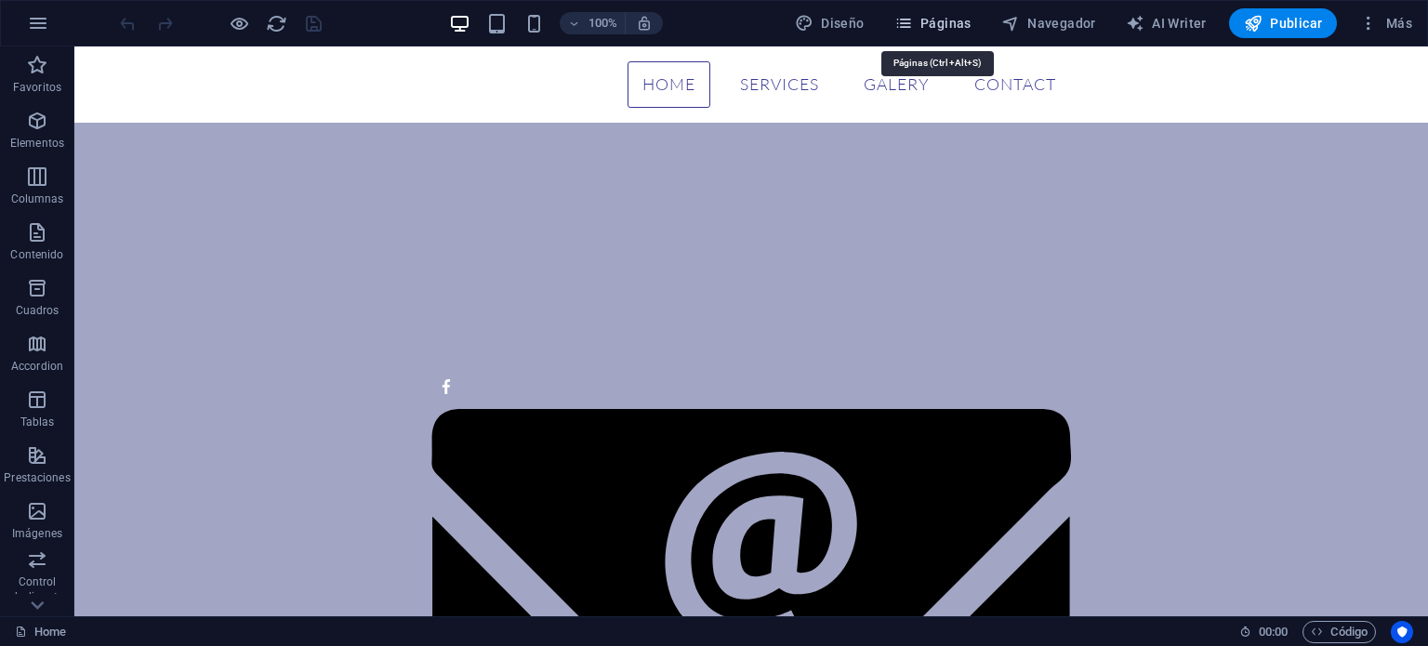
click at [926, 20] on span "Páginas" at bounding box center [932, 23] width 77 height 19
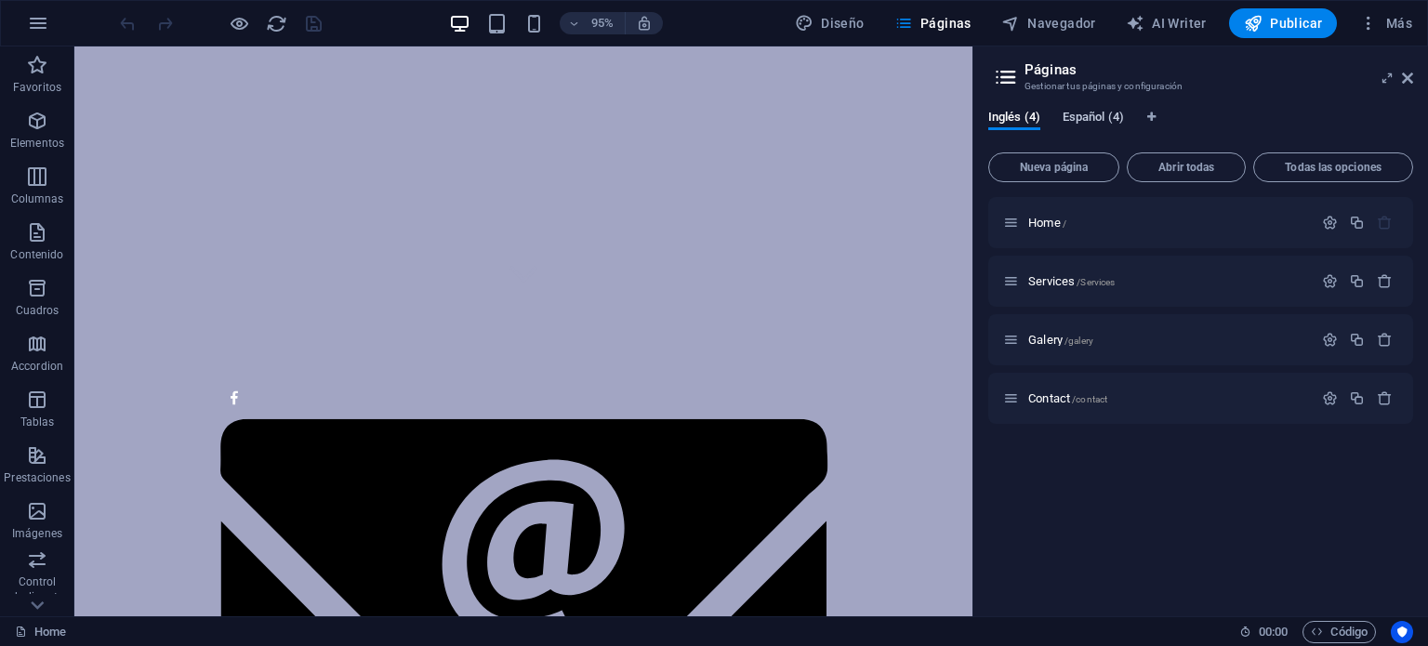
click at [1104, 118] on span "Español (4)" at bounding box center [1092, 119] width 61 height 26
click at [1375, 29] on icon "button" at bounding box center [1368, 23] width 19 height 19
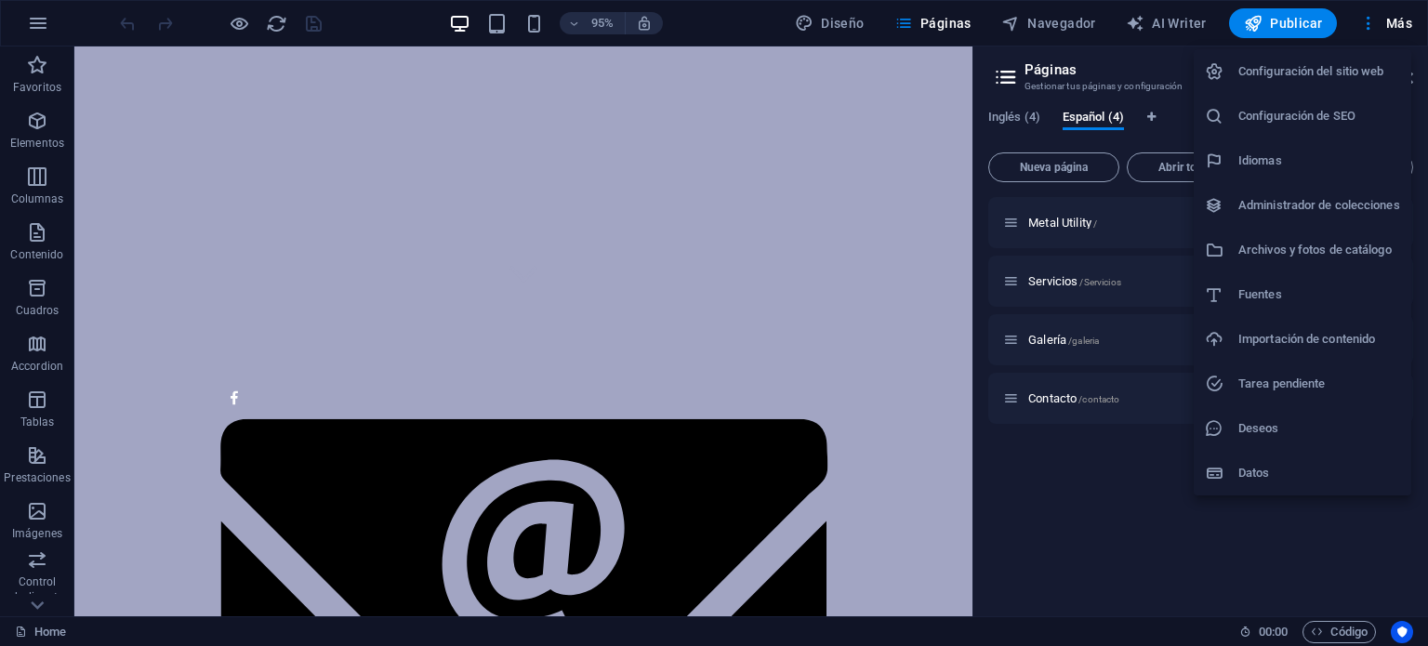
click at [1269, 349] on h6 "Importación de contenido" at bounding box center [1319, 339] width 162 height 22
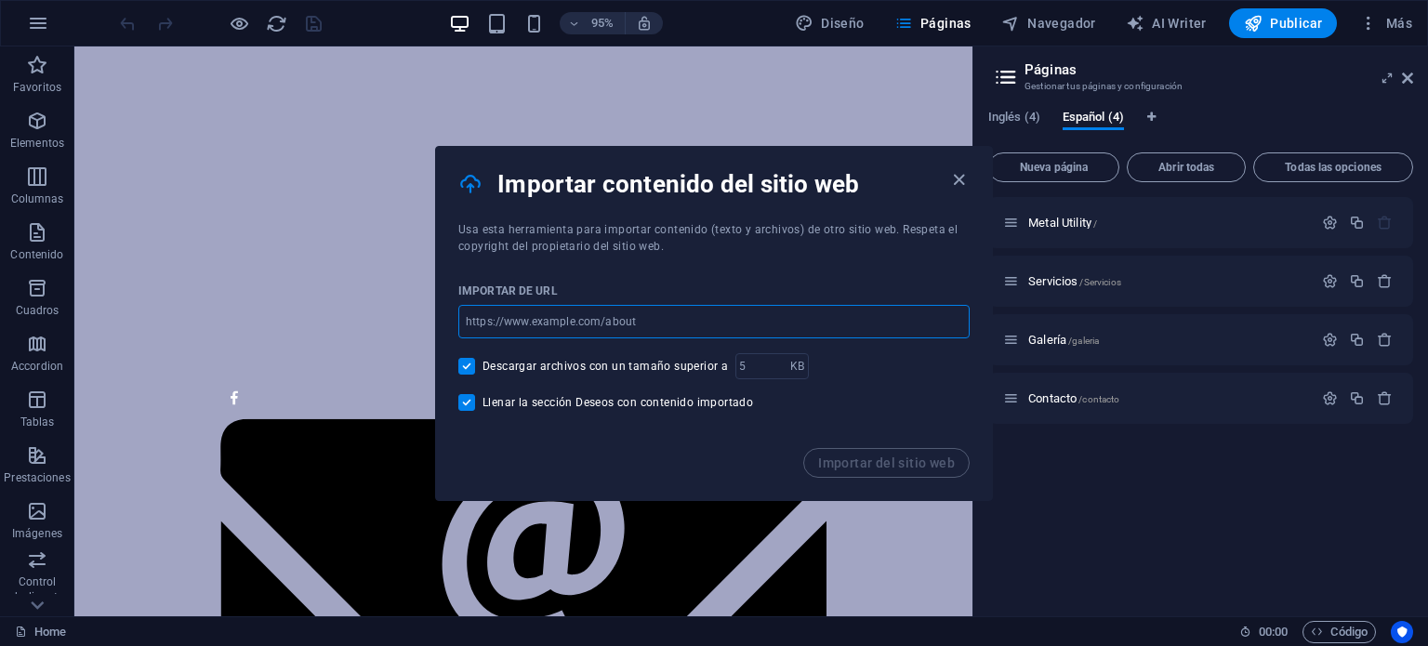
click at [702, 324] on input "url" at bounding box center [713, 321] width 511 height 33
type input "[DOMAIN_NAME]"
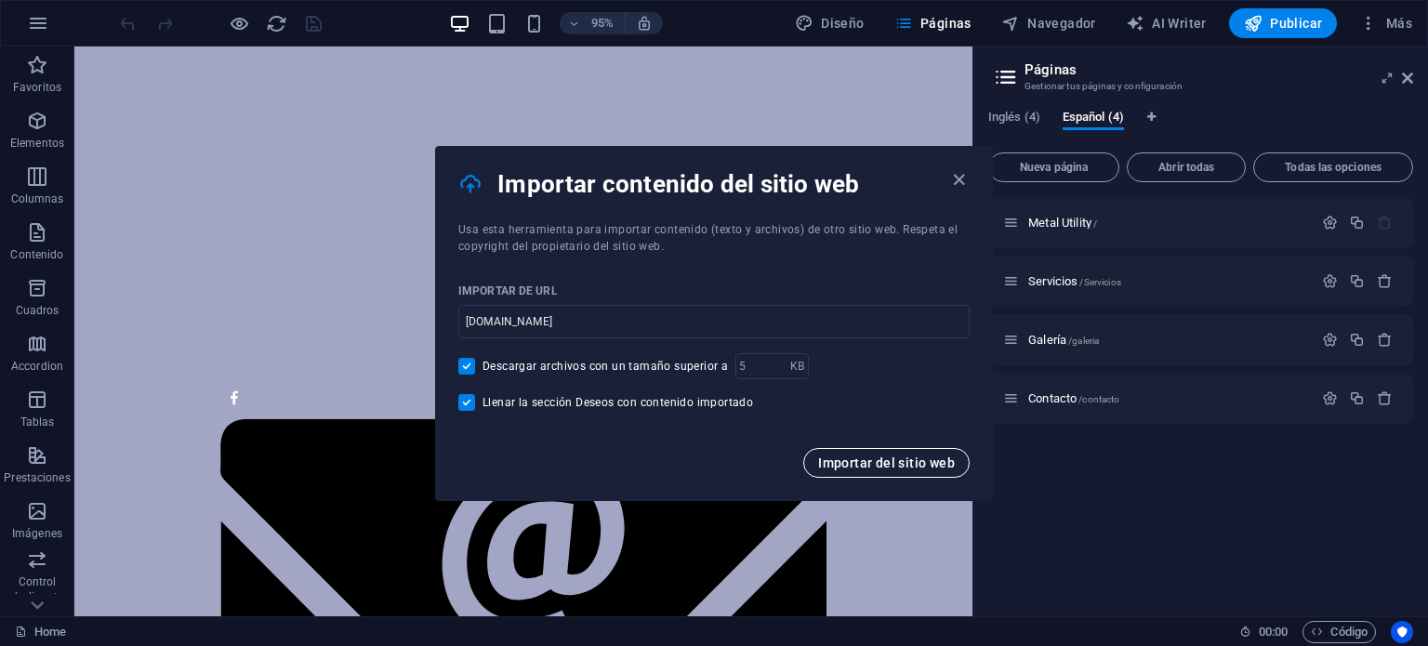
click at [878, 471] on button "Importar del sitio web" at bounding box center [886, 463] width 166 height 30
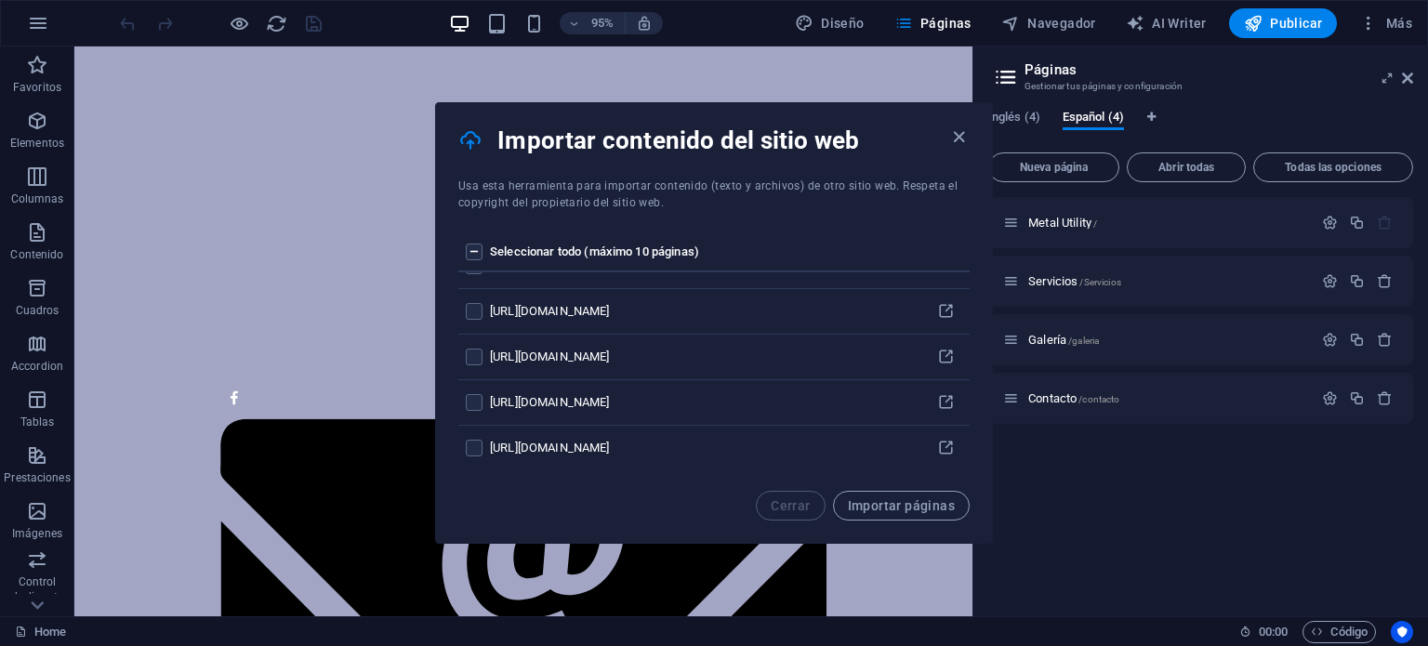
scroll to position [0, 0]
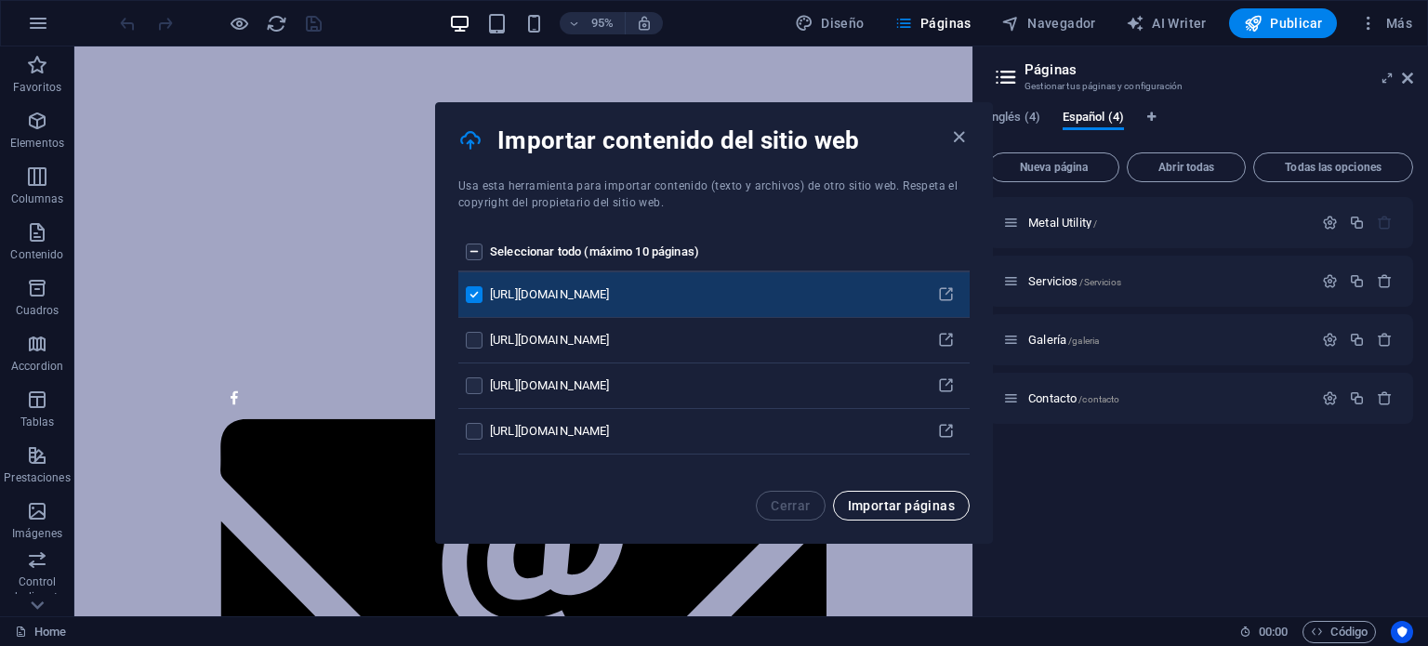
click at [874, 498] on span "Importar páginas" at bounding box center [901, 505] width 107 height 15
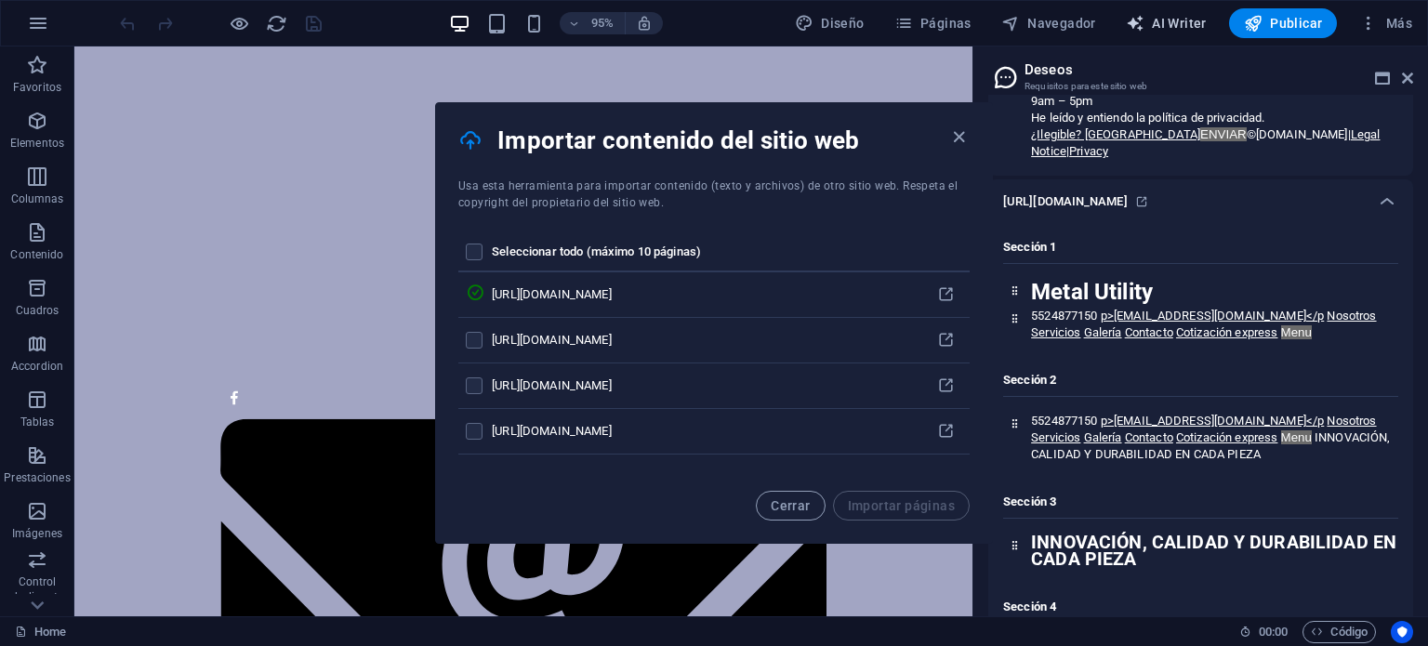
scroll to position [2797, 0]
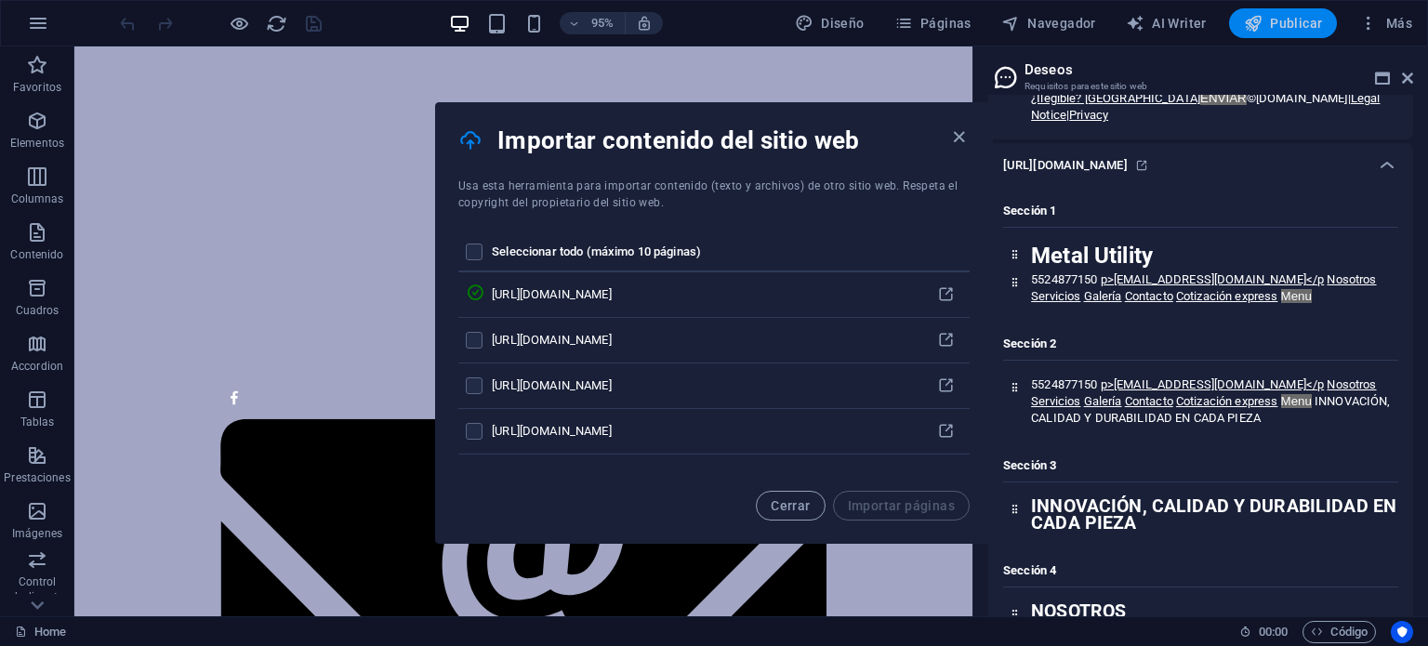
click at [1274, 18] on span "Publicar" at bounding box center [1283, 23] width 79 height 19
